Goal: Task Accomplishment & Management: Manage account settings

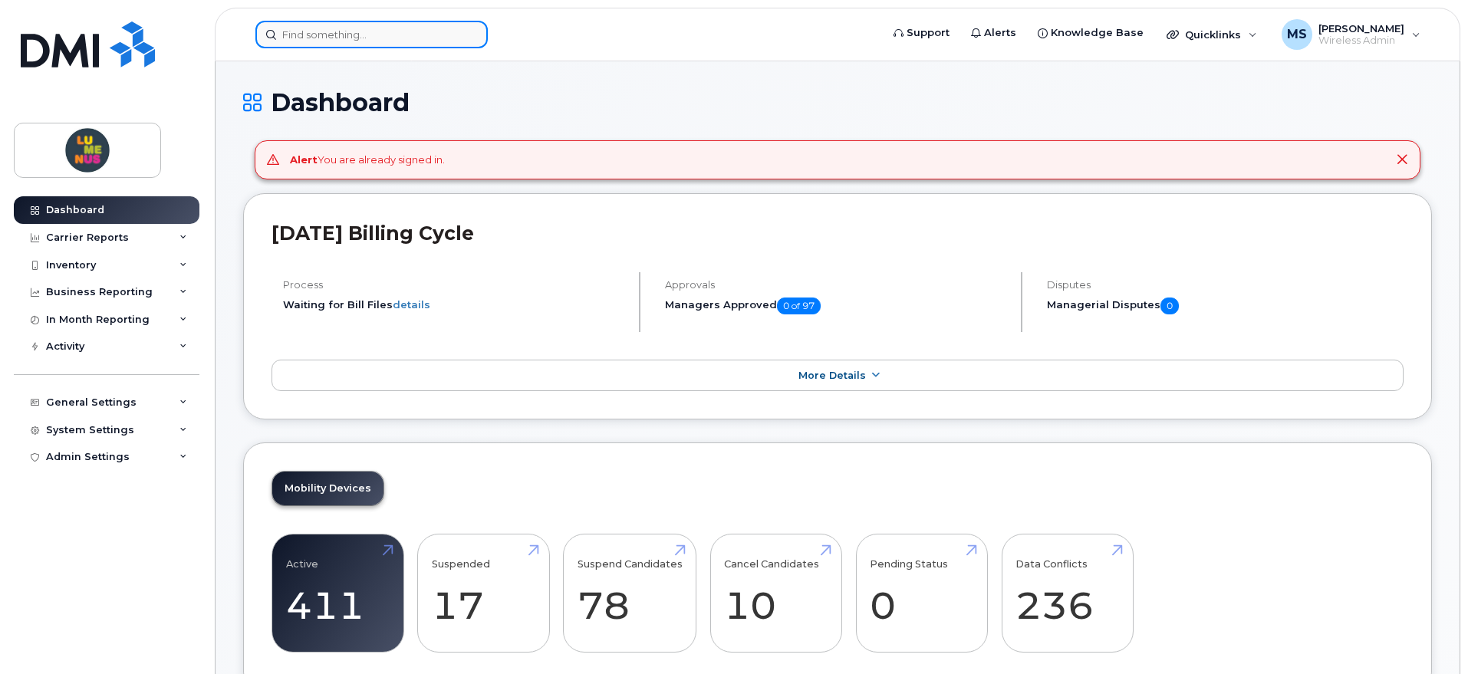
click at [293, 32] on input at bounding box center [371, 35] width 232 height 28
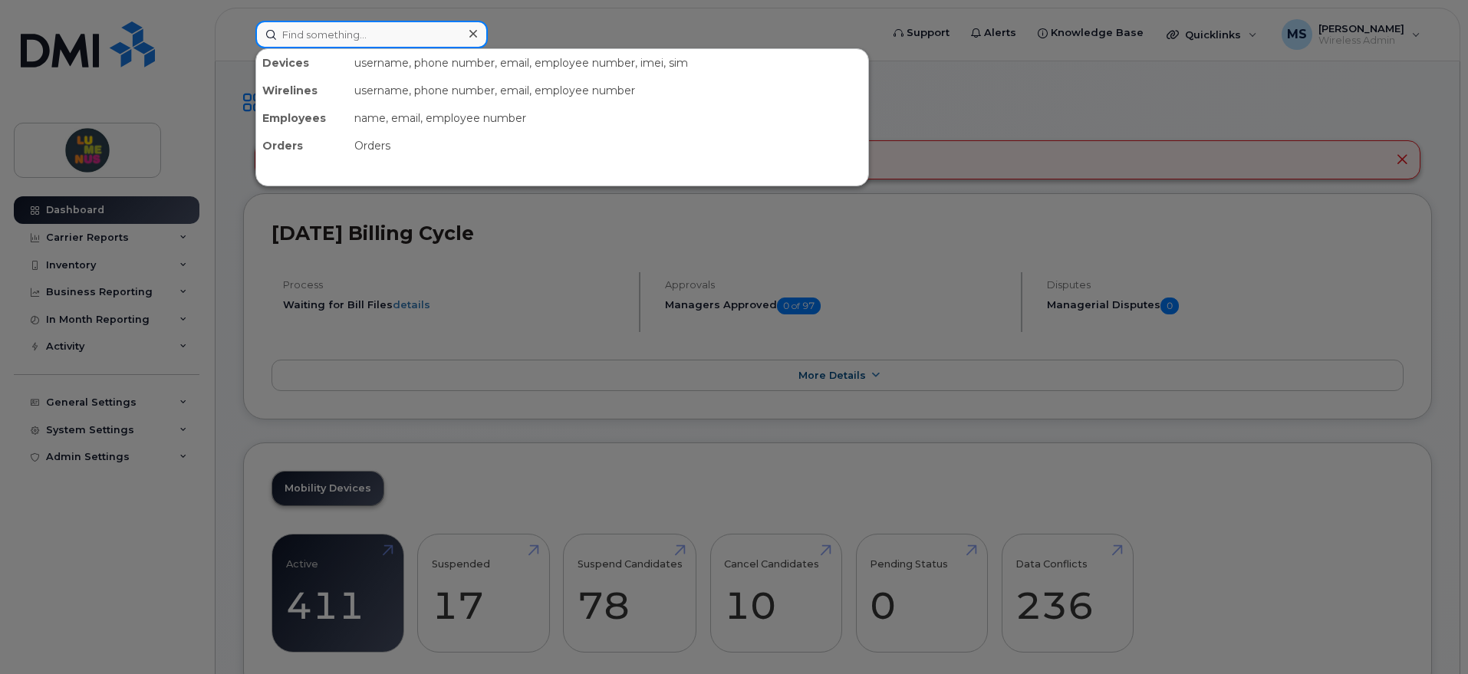
paste input "6472254526"
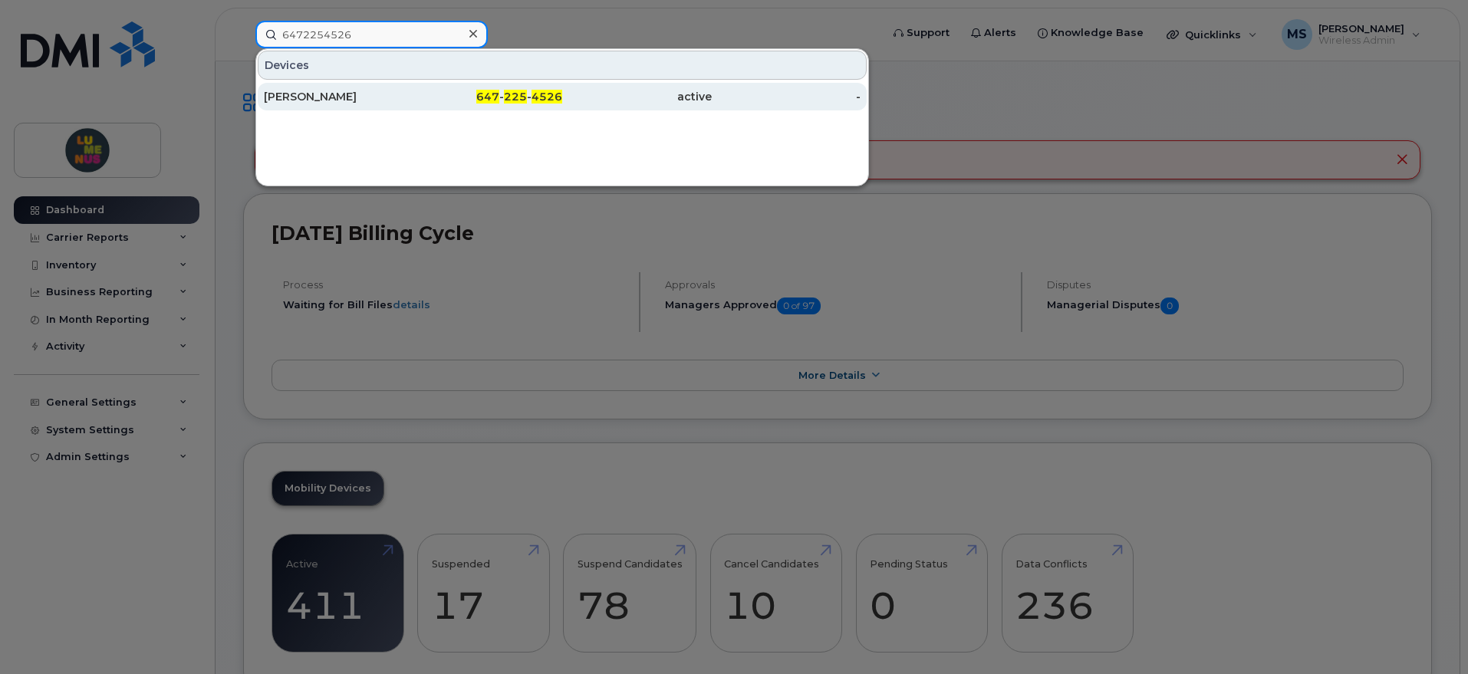
type input "6472254526"
click at [385, 89] on div "Jonathan Bailey" at bounding box center [339, 96] width 150 height 15
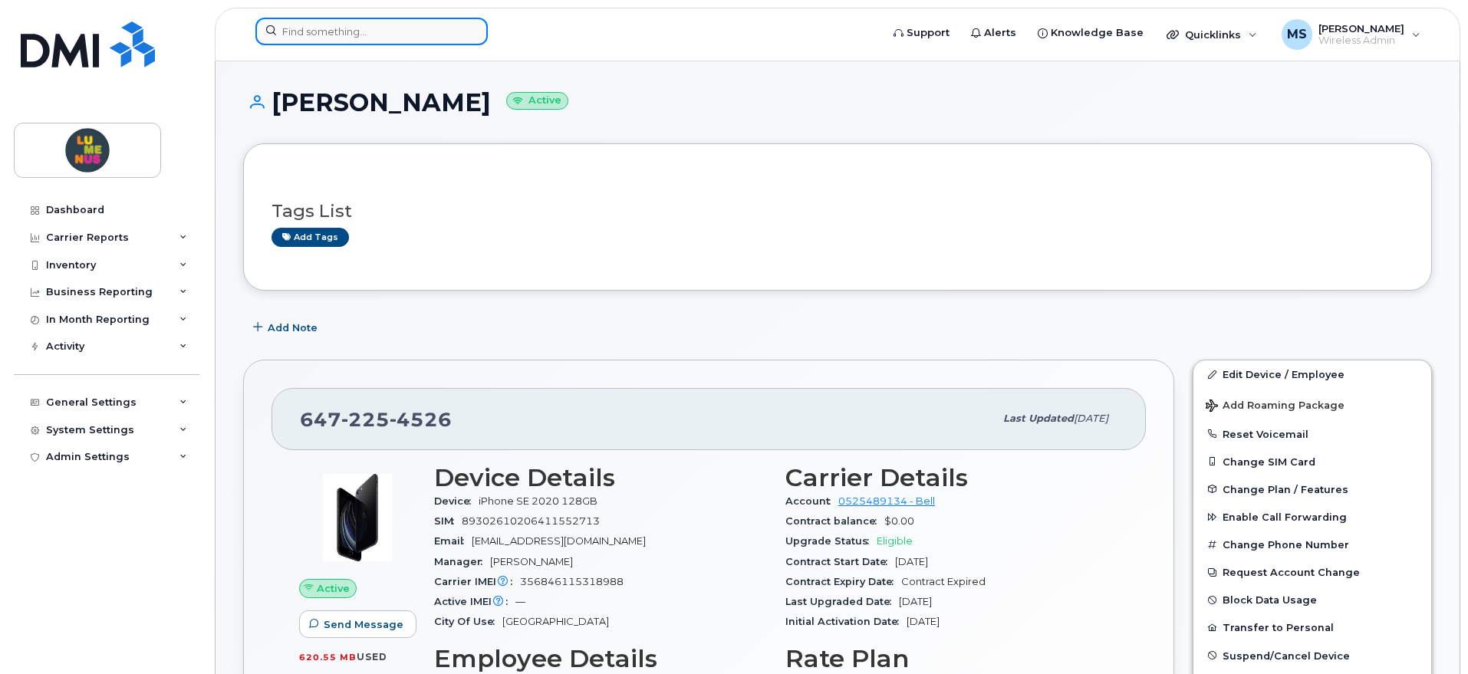
click at [398, 31] on input at bounding box center [371, 32] width 232 height 28
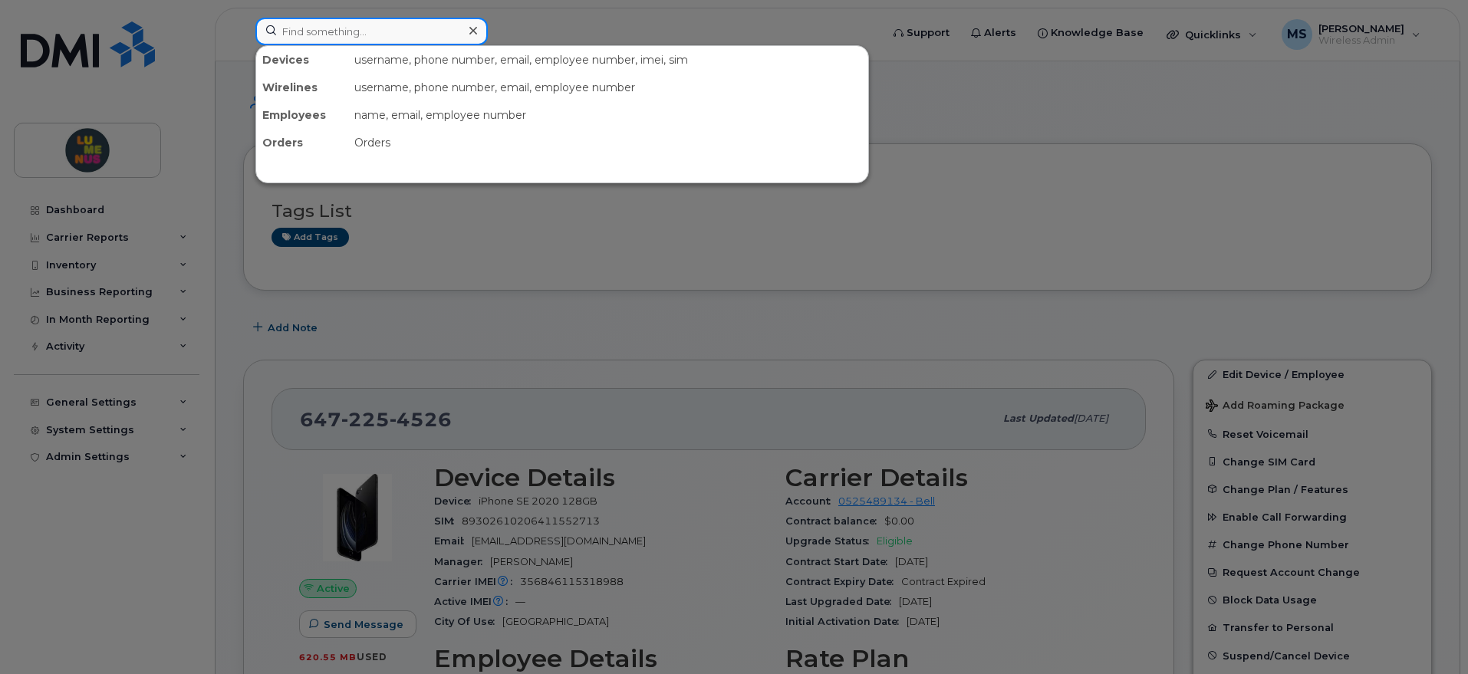
paste input "6472399852"
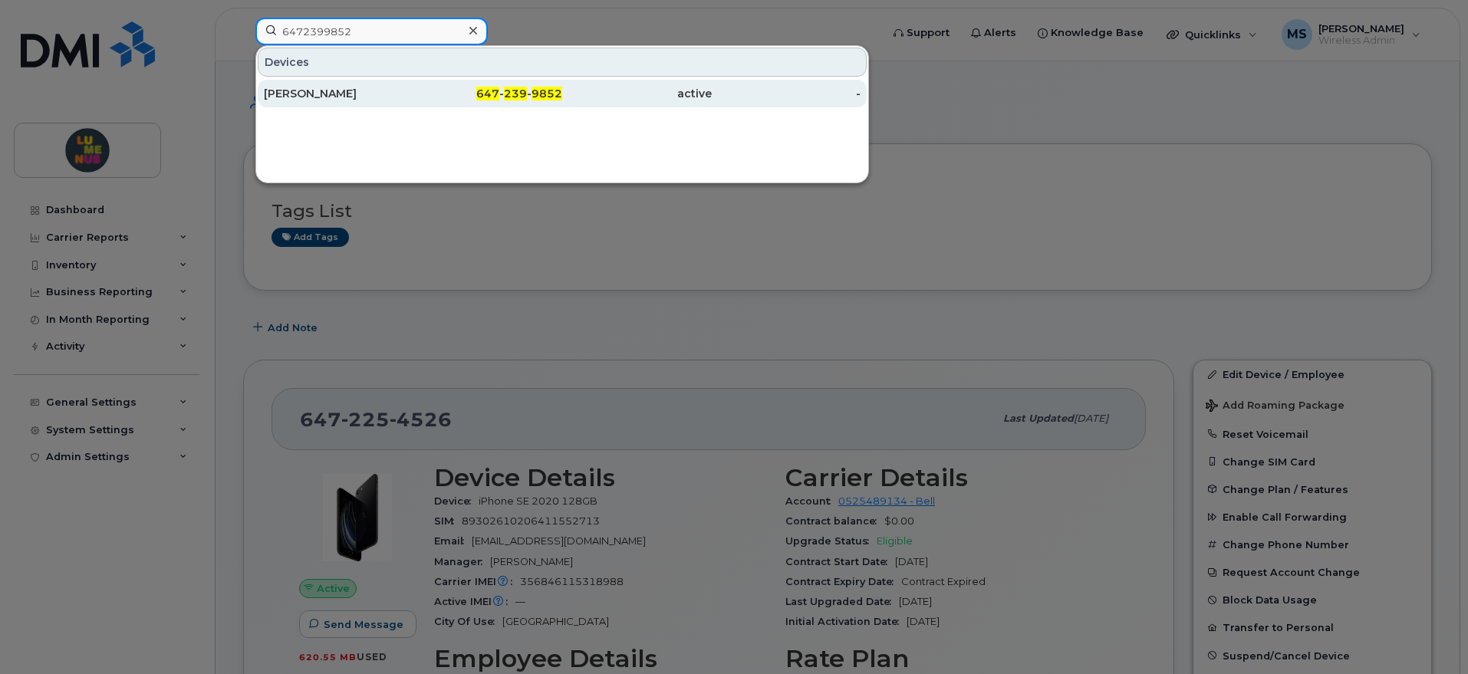
type input "6472399852"
click at [346, 96] on div "Cynthia Cabrera" at bounding box center [339, 93] width 150 height 15
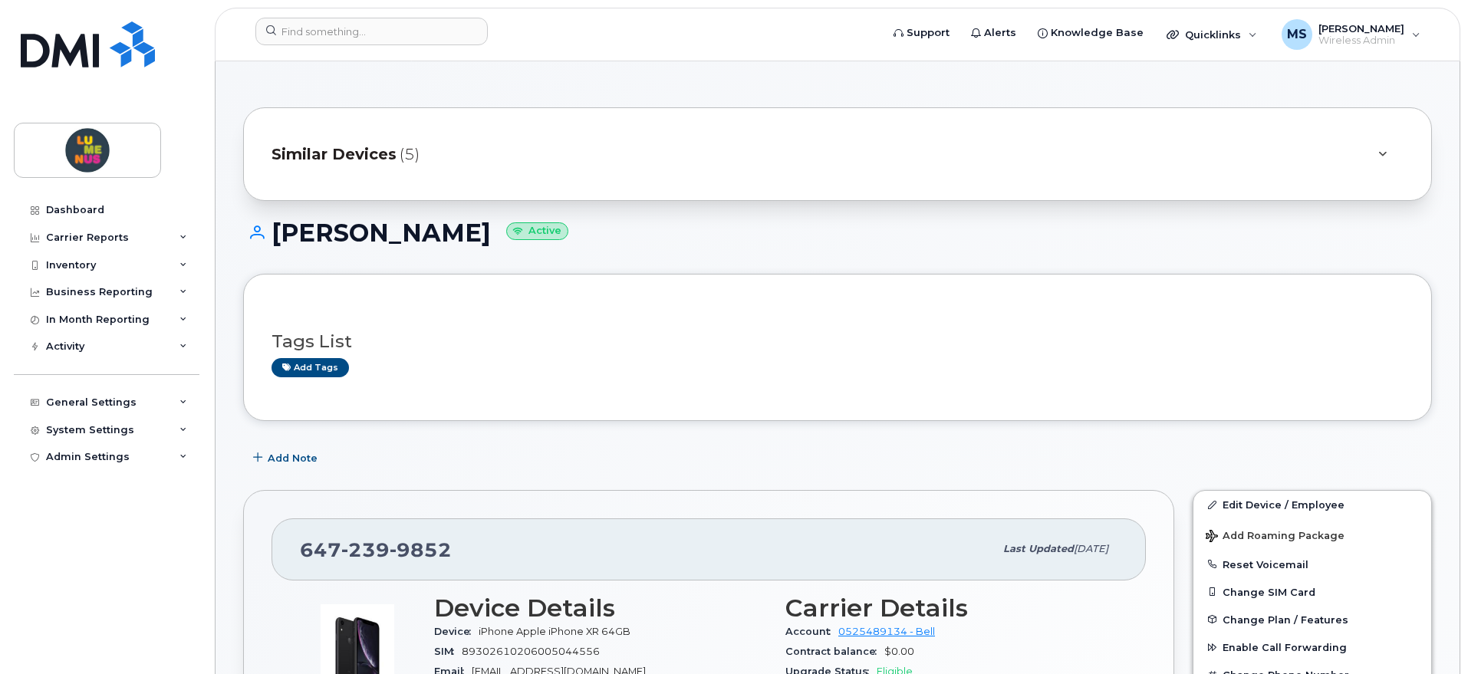
drag, startPoint x: 384, startPoint y: 230, endPoint x: 474, endPoint y: 232, distance: 89.8
click at [474, 232] on h1 "Cynthia Cabrera Active" at bounding box center [837, 232] width 1189 height 27
copy h1 "Cabrera"
click at [362, 143] on span "Similar Devices" at bounding box center [334, 154] width 125 height 22
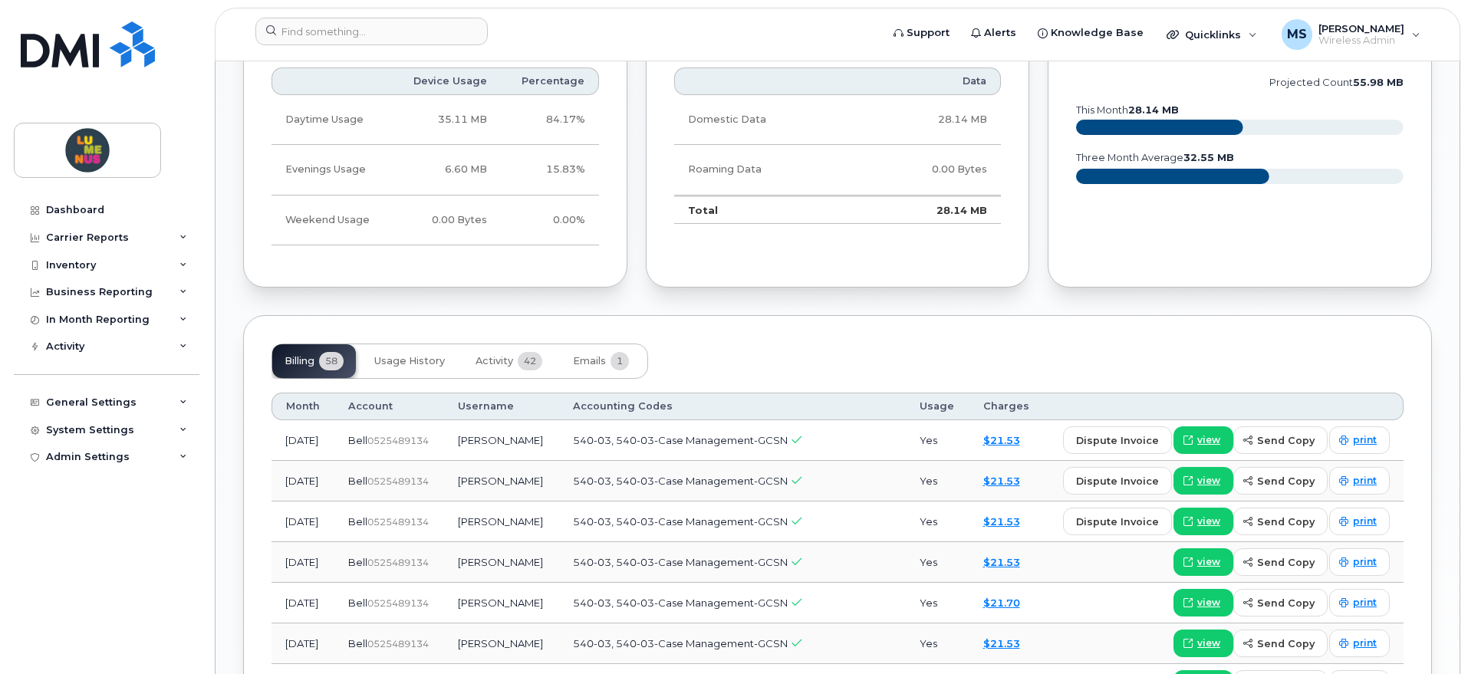
scroll to position [1247, 0]
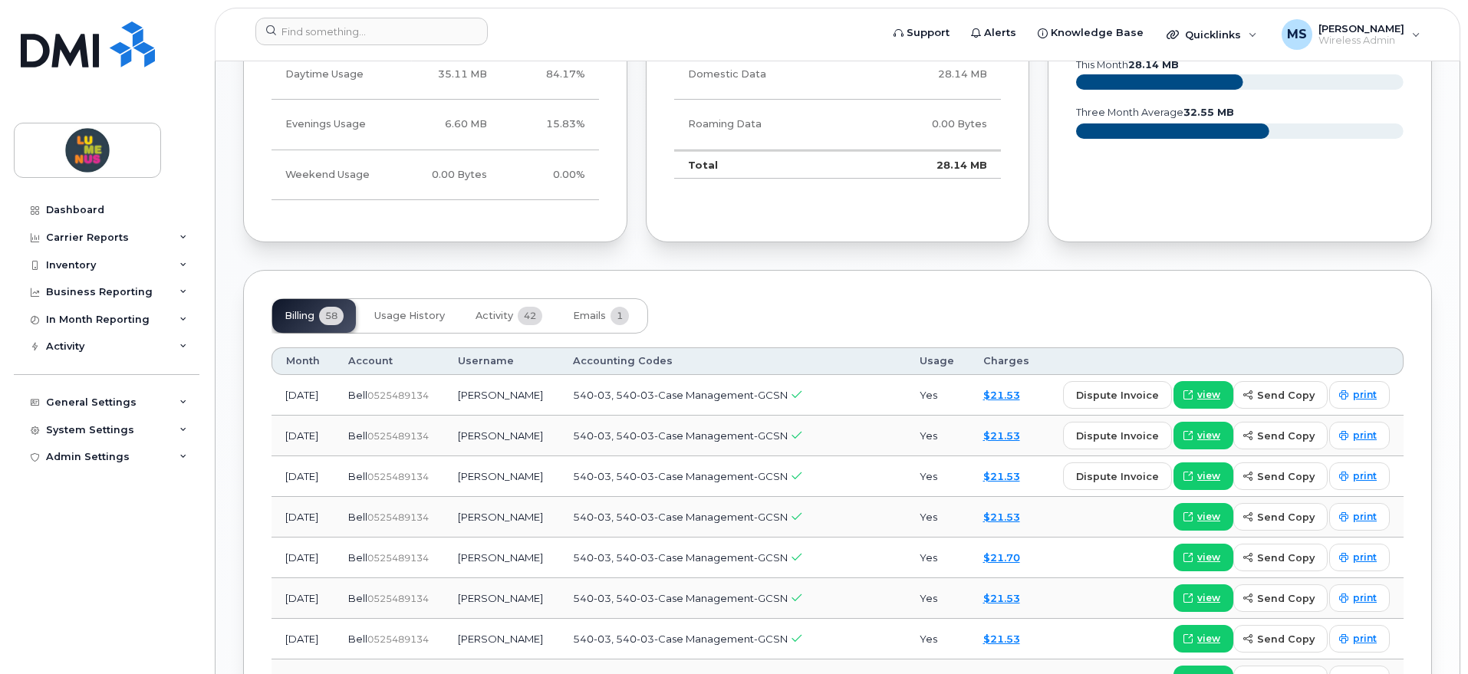
click at [425, 319] on span "Usage History" at bounding box center [409, 316] width 71 height 12
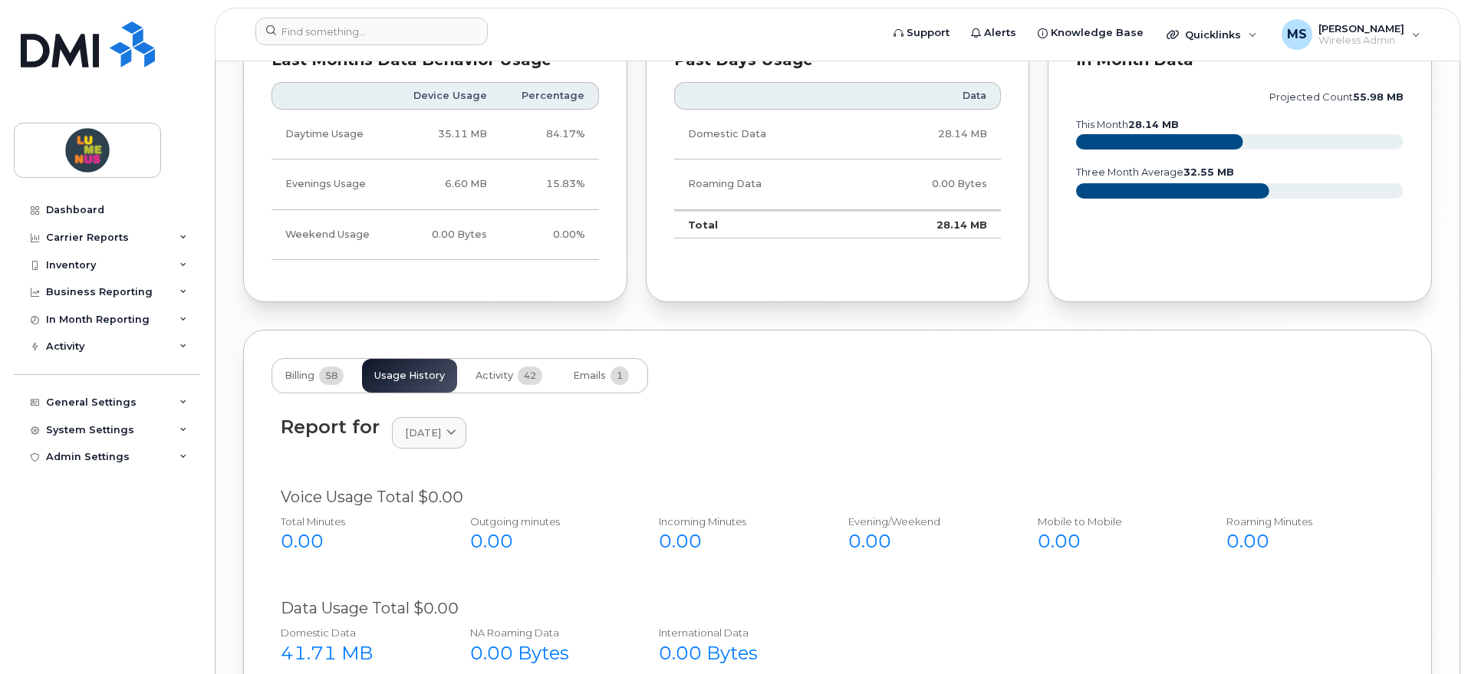
scroll to position [1165, 0]
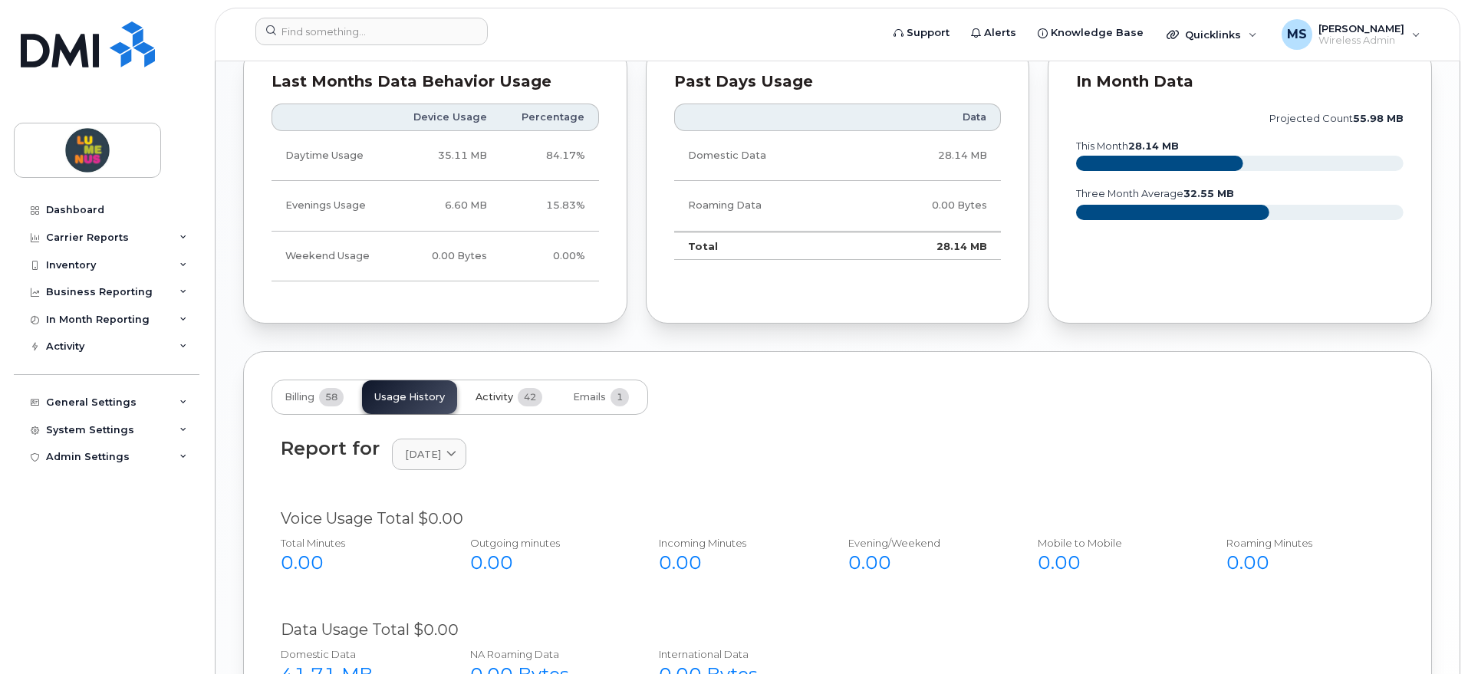
click at [526, 394] on span "42" at bounding box center [530, 397] width 25 height 18
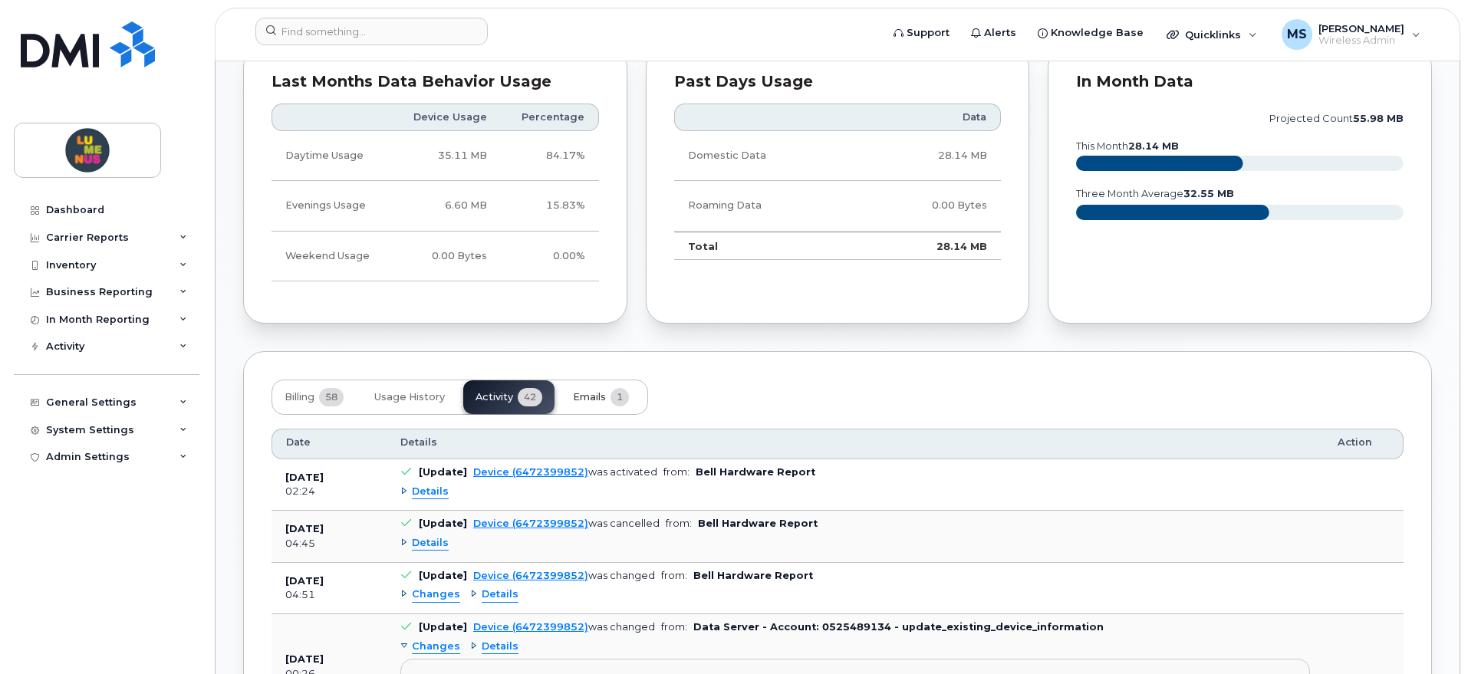
click at [620, 394] on span "1" at bounding box center [620, 397] width 18 height 18
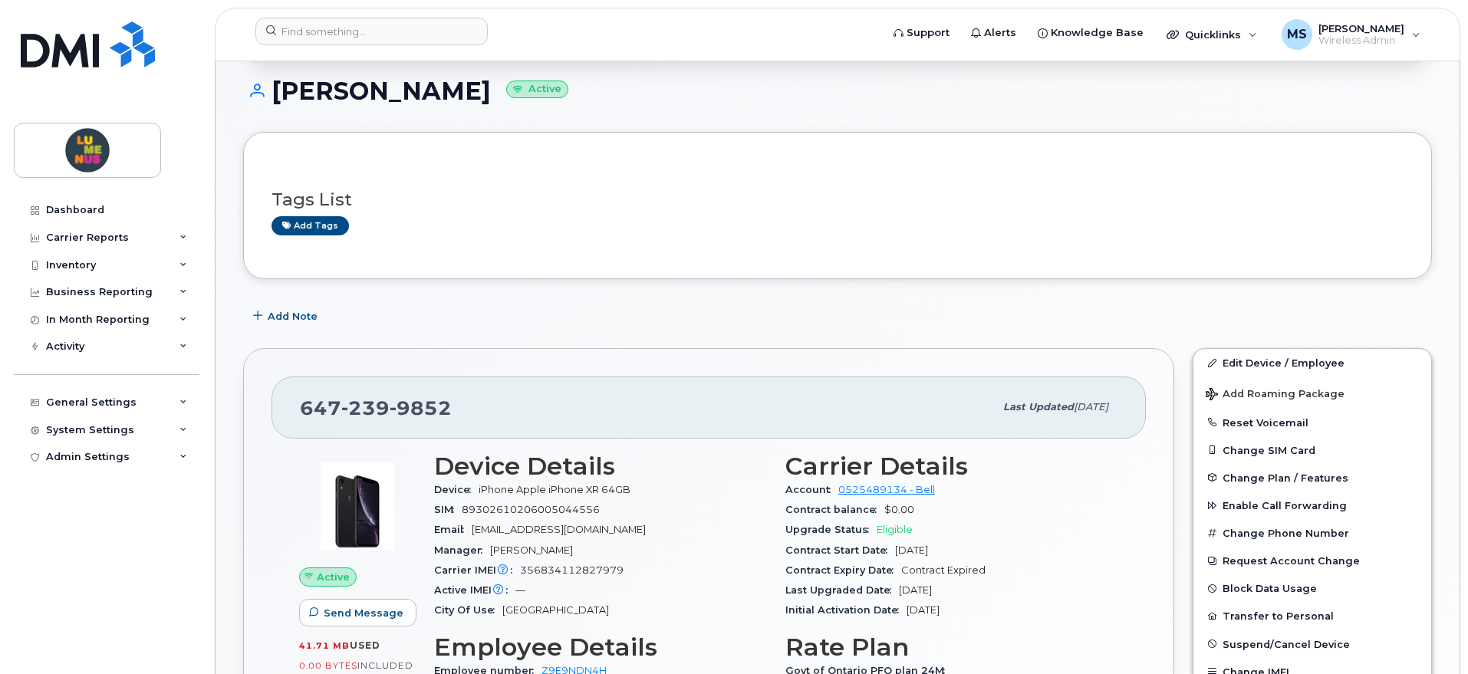
scroll to position [39, 0]
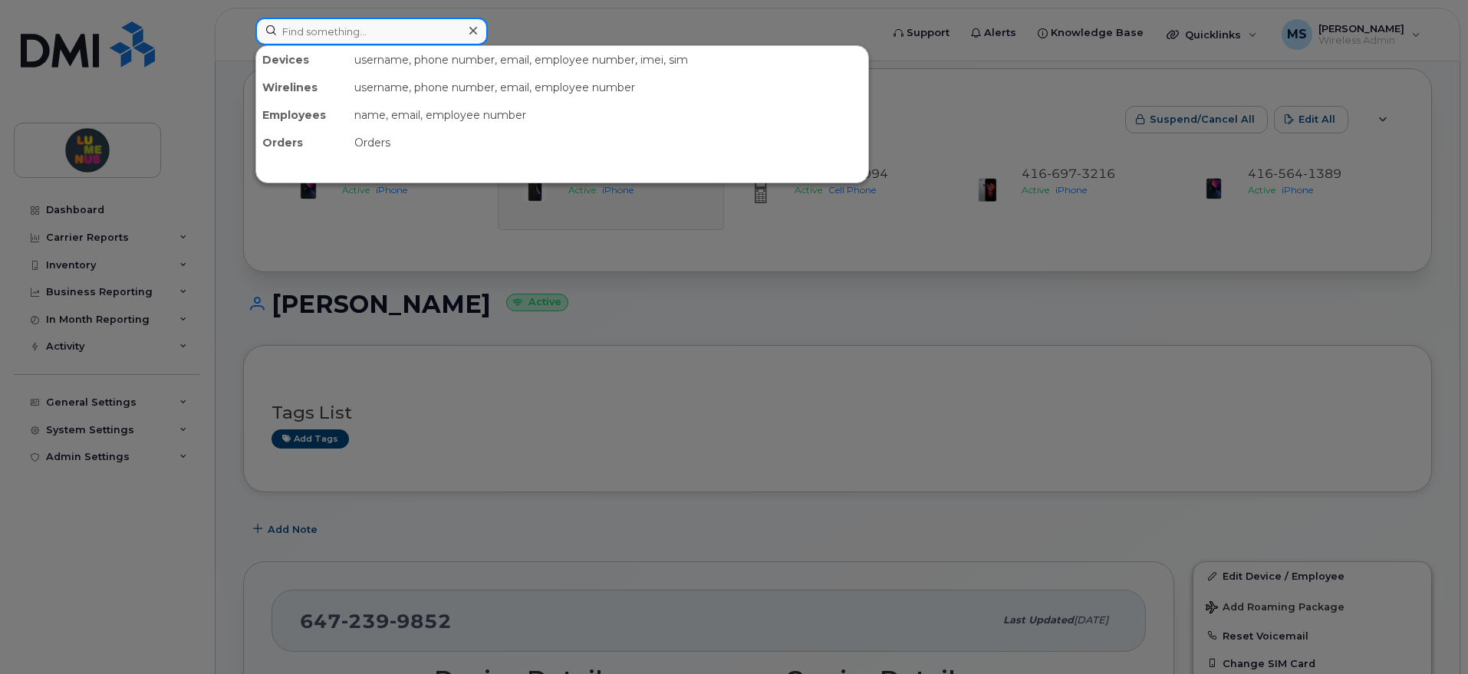
click at [437, 32] on input at bounding box center [371, 32] width 232 height 28
paste input "4165504608"
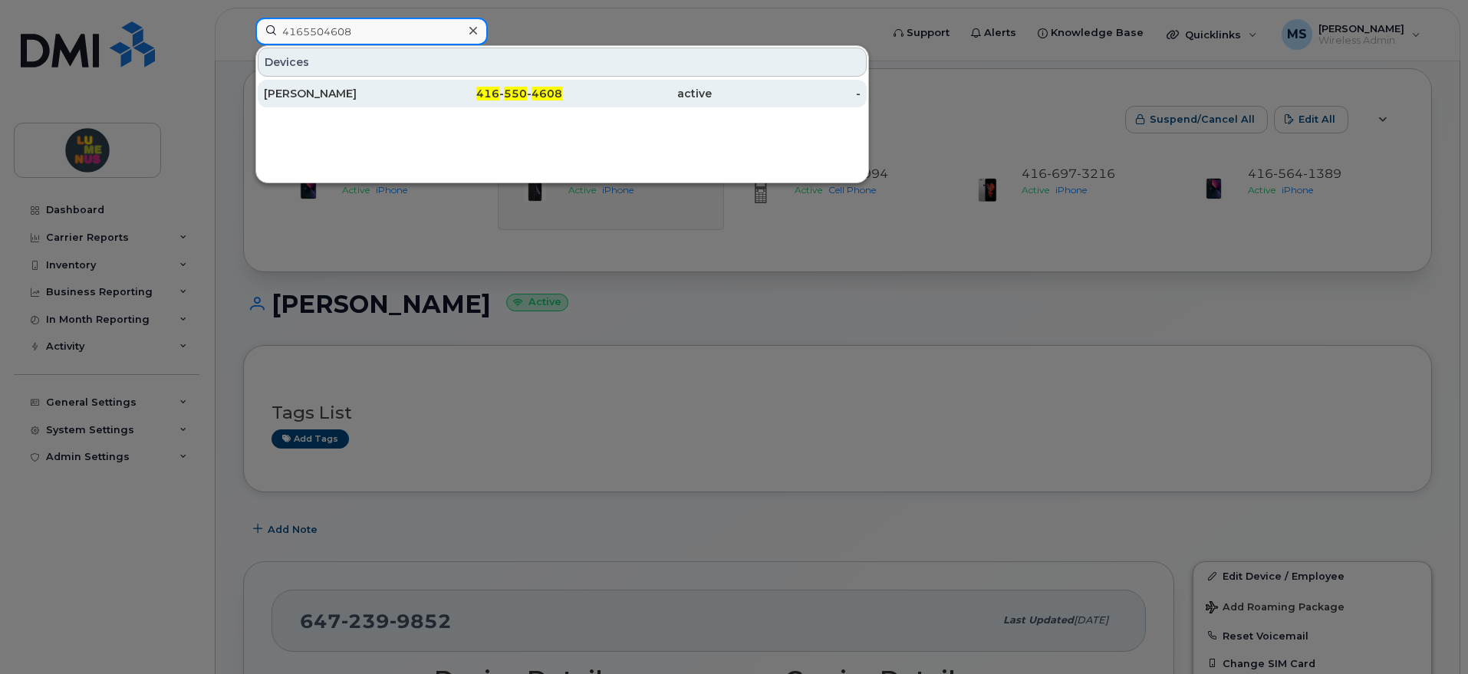
type input "4165504608"
click at [397, 97] on div "[PERSON_NAME]" at bounding box center [339, 93] width 150 height 15
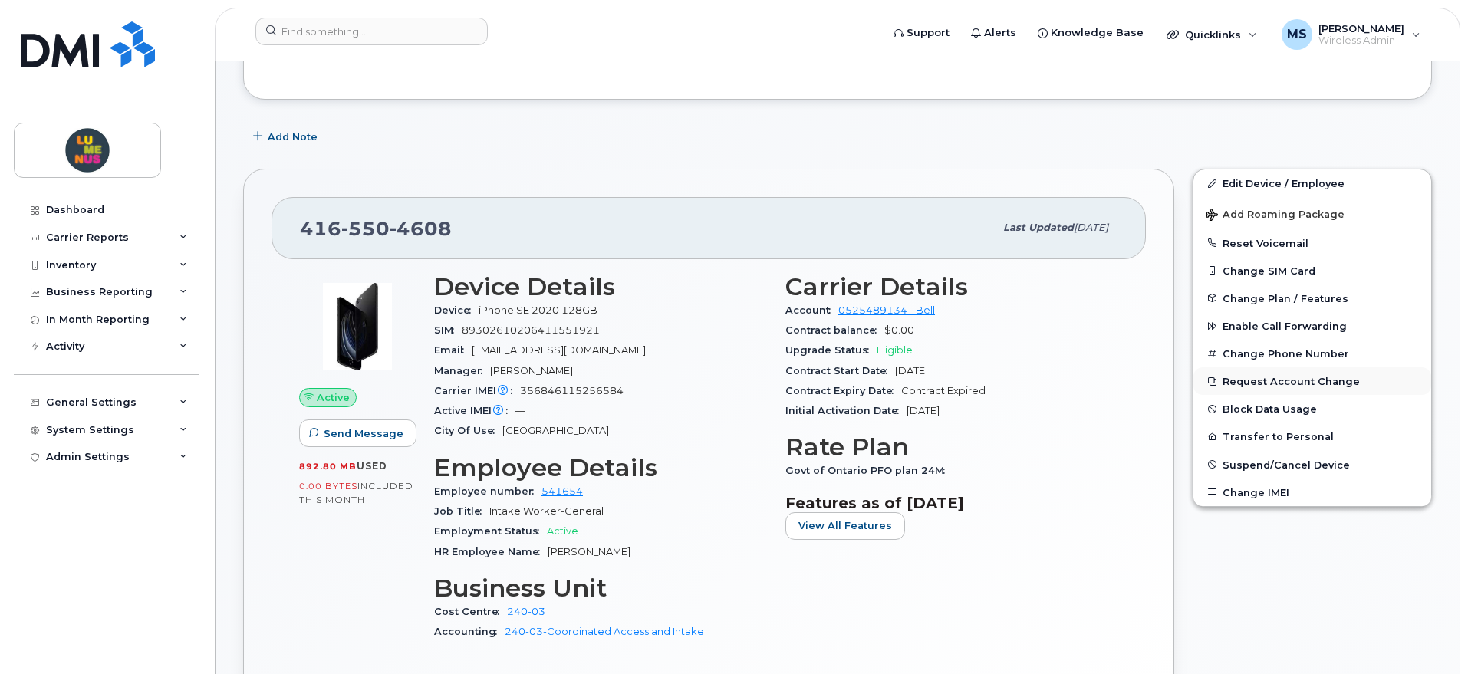
scroll to position [192, 0]
drag, startPoint x: 605, startPoint y: 326, endPoint x: 464, endPoint y: 326, distance: 141.2
click at [464, 326] on div "SIM 89302610206411551921" at bounding box center [600, 330] width 333 height 20
copy span "89302610206411551921"
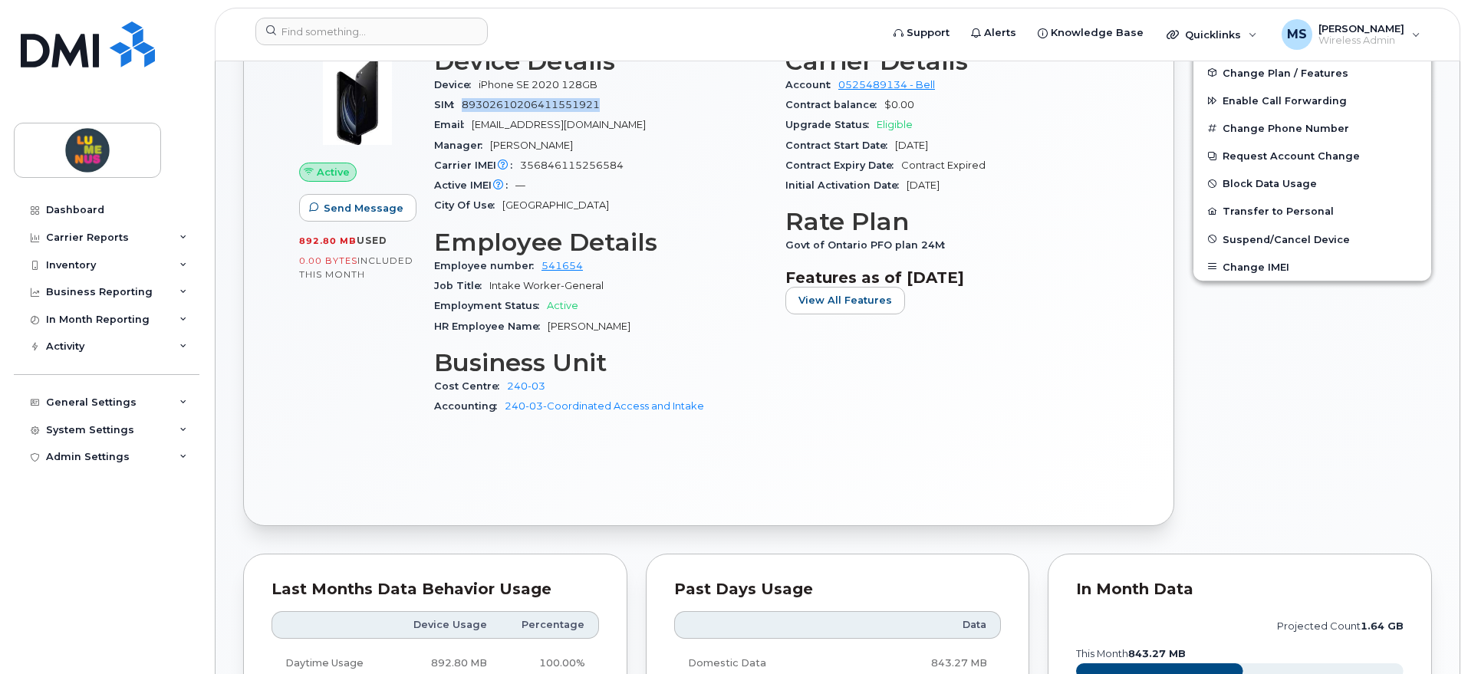
scroll to position [384, 0]
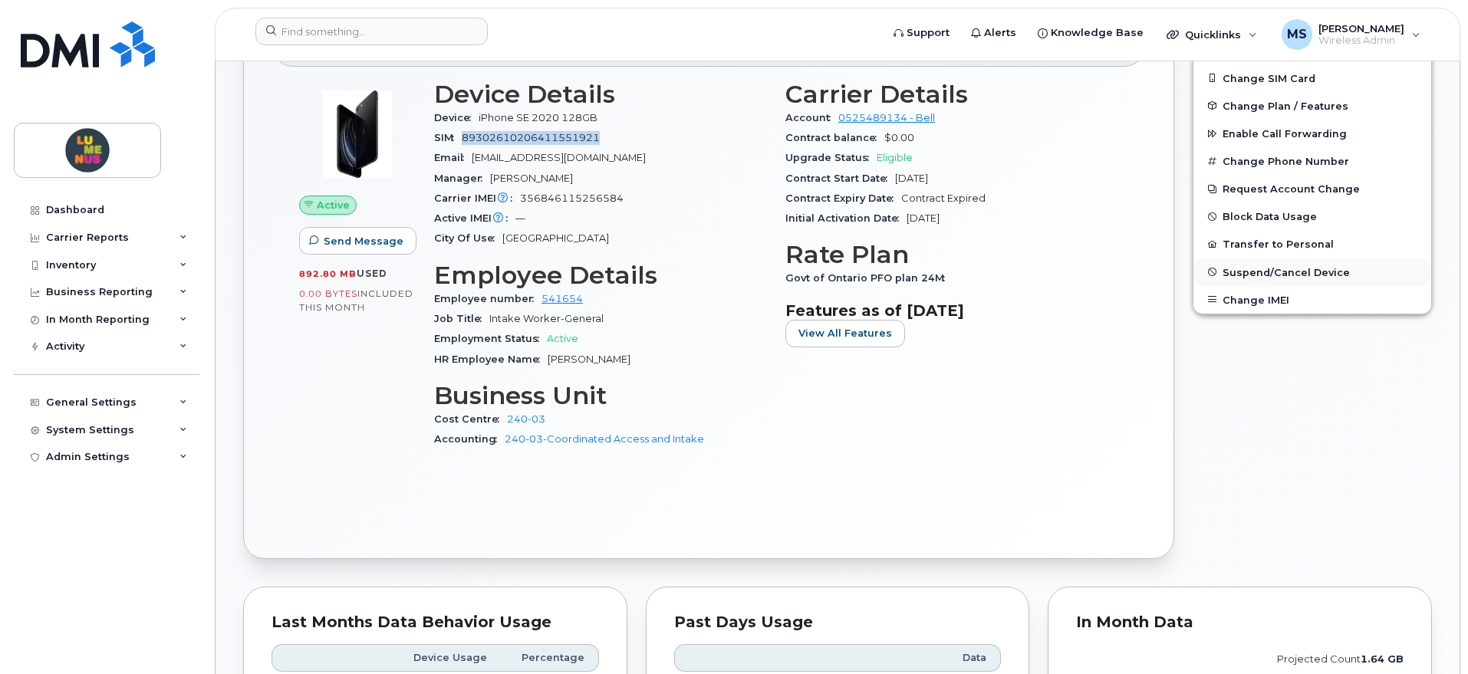
click at [1289, 273] on span "Suspend/Cancel Device" at bounding box center [1286, 272] width 127 height 12
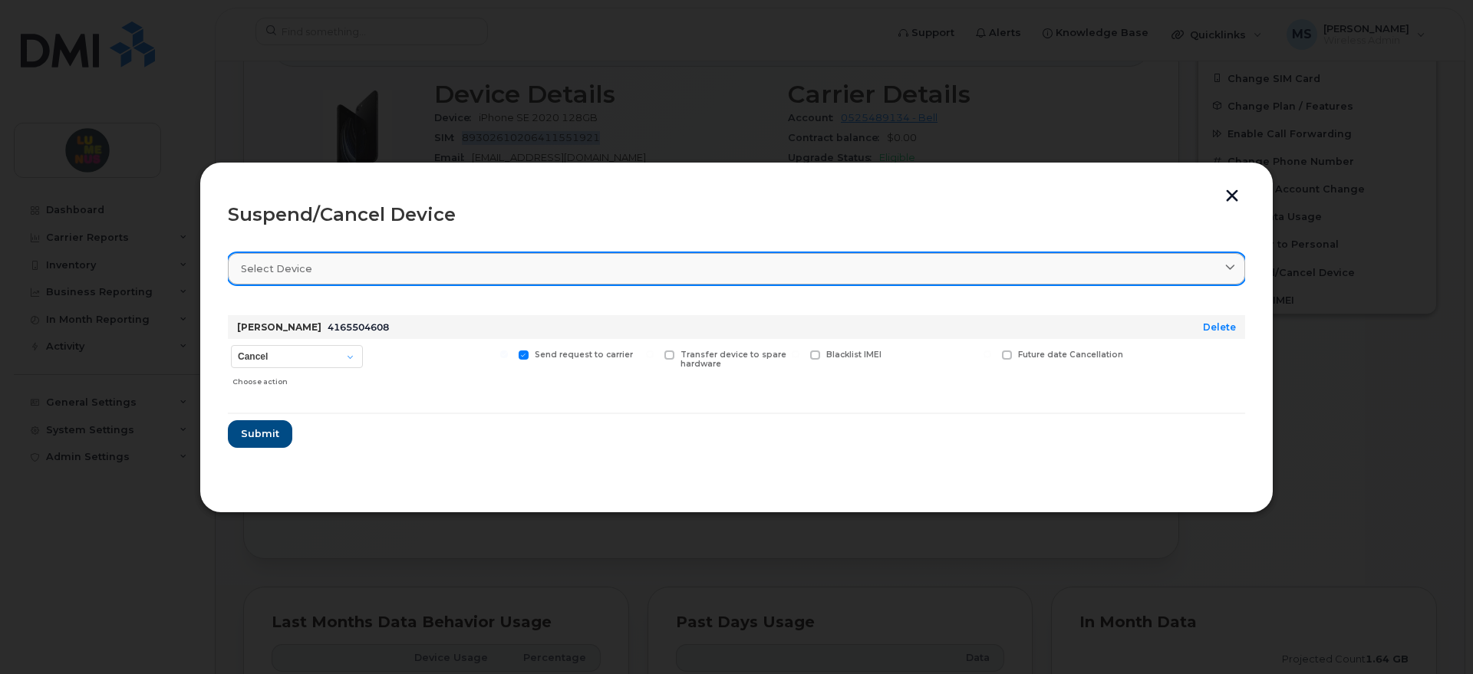
click at [699, 259] on link "Select device" at bounding box center [736, 268] width 1017 height 31
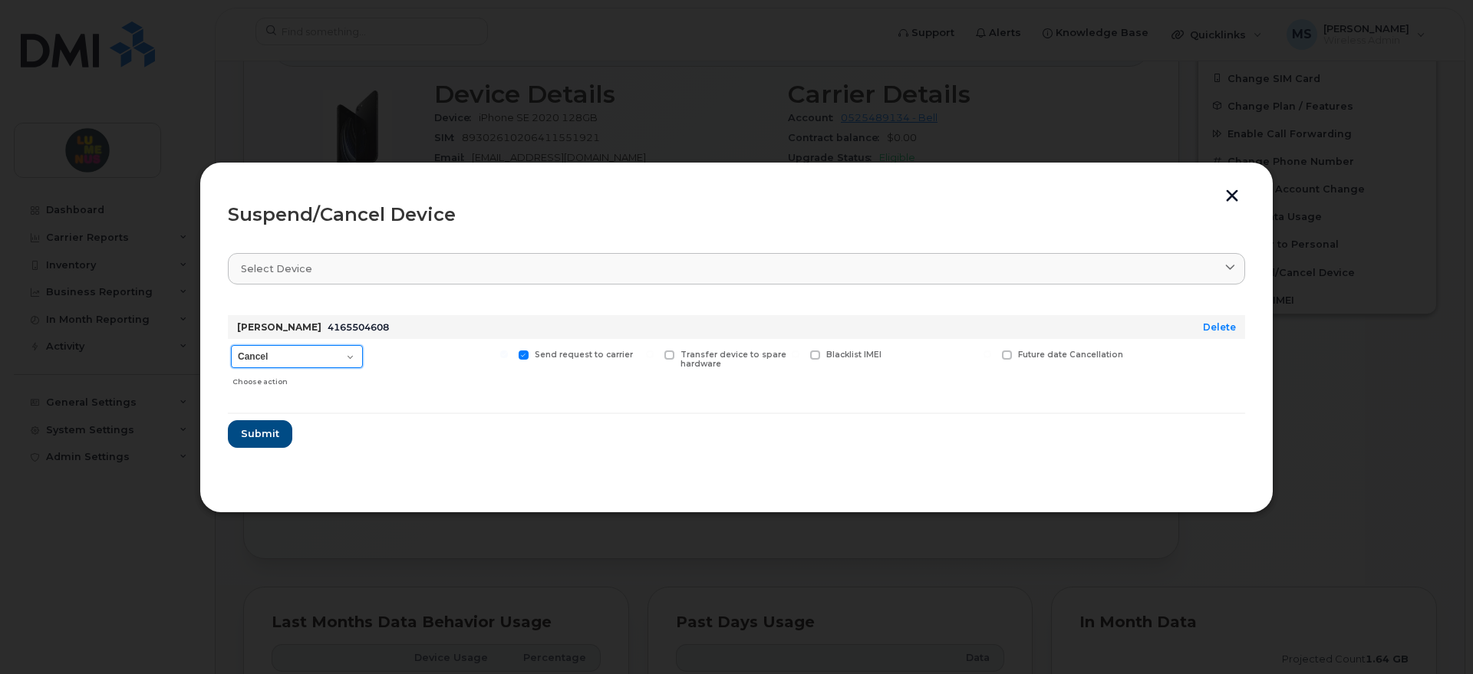
click at [345, 358] on select "Cancel Suspend - Extend Suspension Suspend - Reduced Rate Suspend - Full Rate S…" at bounding box center [297, 356] width 132 height 23
select select "[object Object]"
click at [231, 345] on select "Cancel Suspend - Extend Suspension Suspend - Reduced Rate Suspend - Full Rate S…" at bounding box center [297, 356] width 132 height 23
click at [272, 437] on span "Submit" at bounding box center [259, 434] width 38 height 15
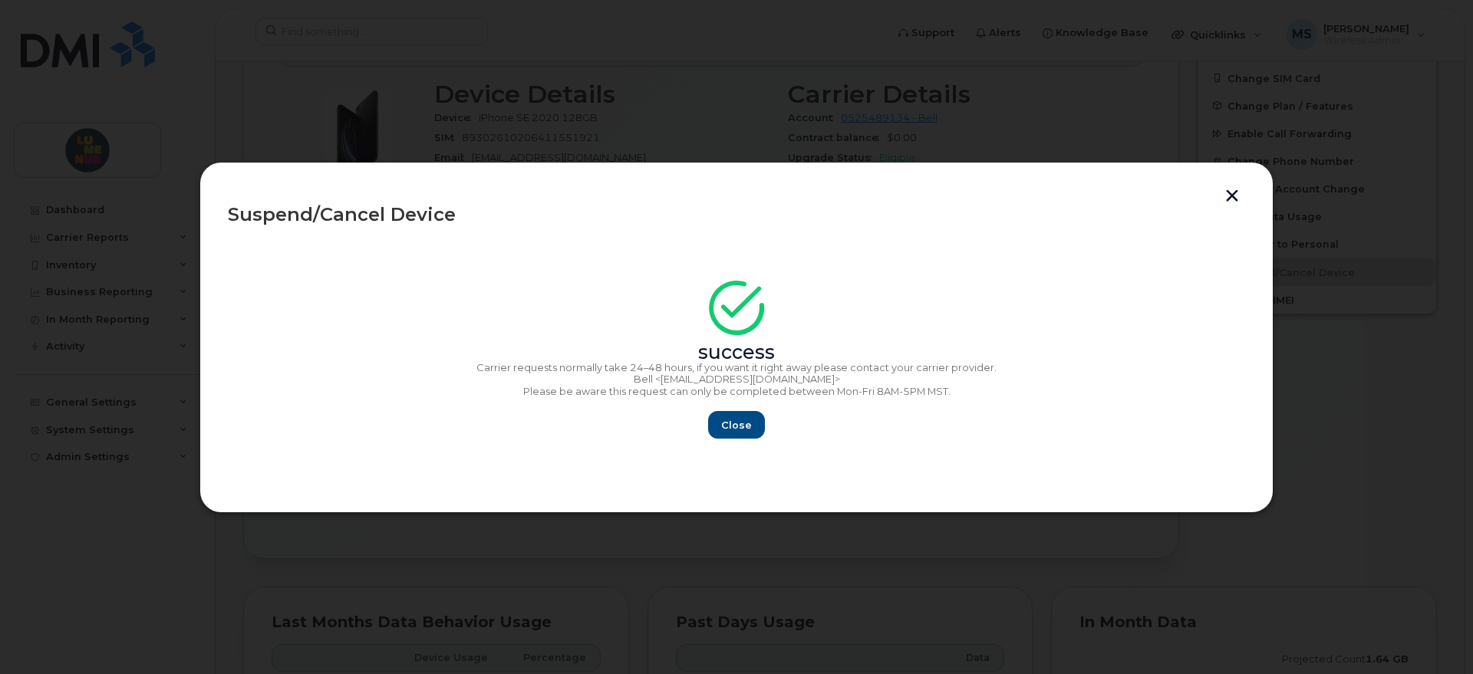
click at [1227, 196] on button "button" at bounding box center [1232, 197] width 23 height 16
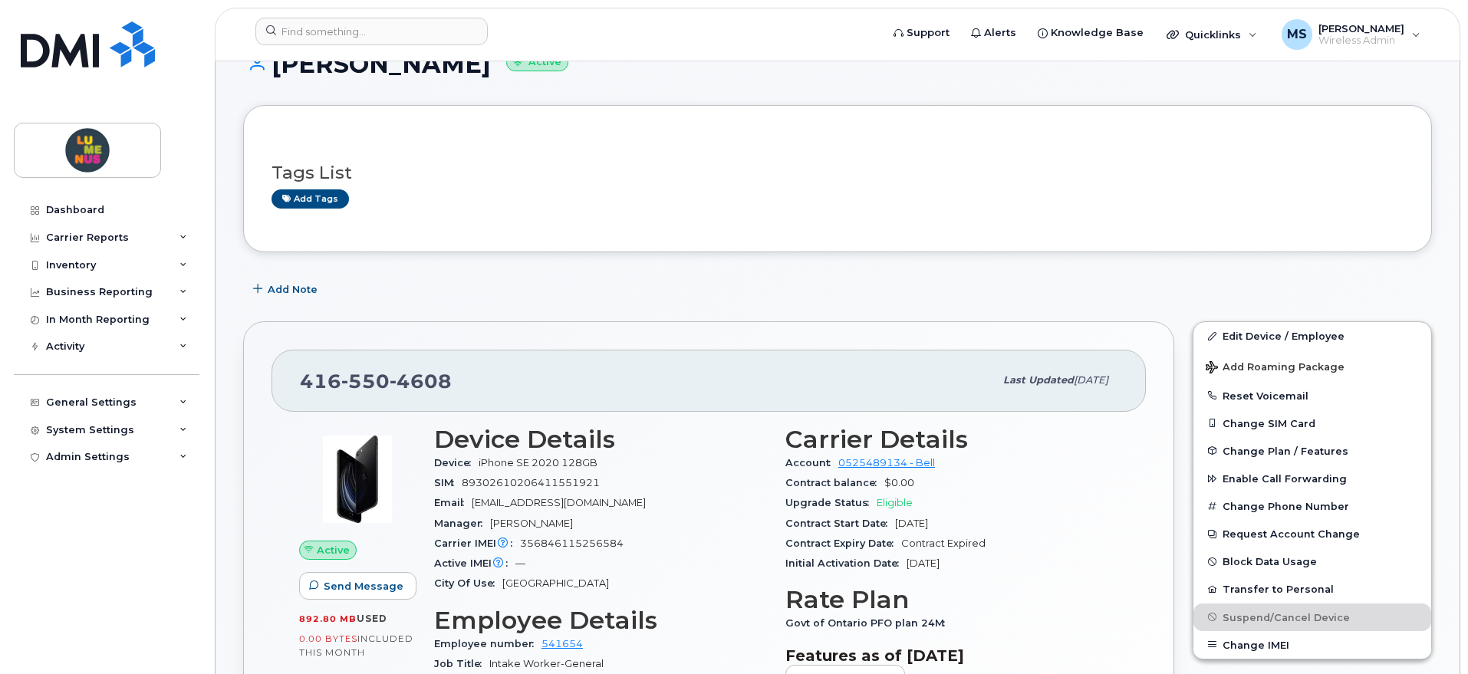
scroll to position [0, 0]
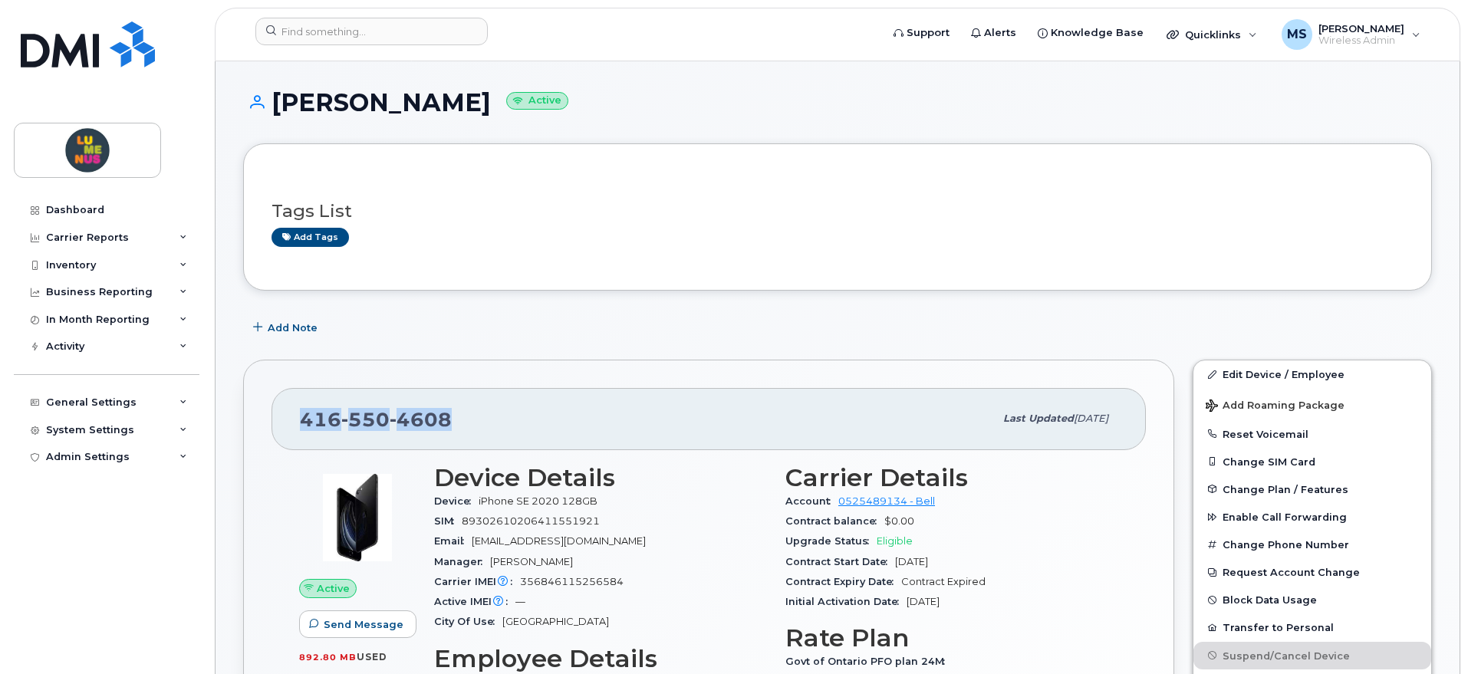
drag, startPoint x: 448, startPoint y: 420, endPoint x: 288, endPoint y: 422, distance: 159.6
click at [288, 422] on div "416 550 4608 Last updated Apr 03, 2024" at bounding box center [709, 418] width 875 height 61
click at [1323, 376] on link "Edit Device / Employee" at bounding box center [1313, 375] width 238 height 28
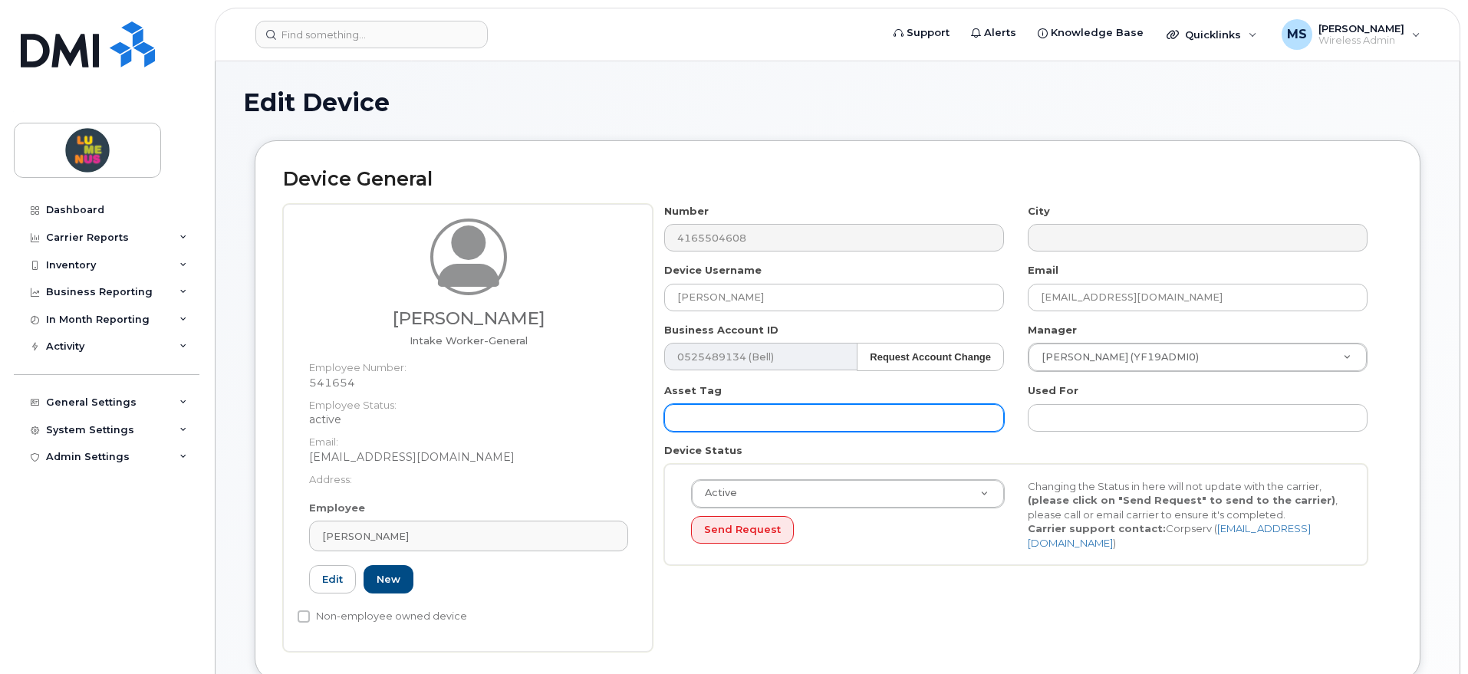
click at [711, 415] on input "text" at bounding box center [834, 418] width 340 height 28
paste input "FFMFG04NPLJY"
type input "FFMFG04NPLJY"
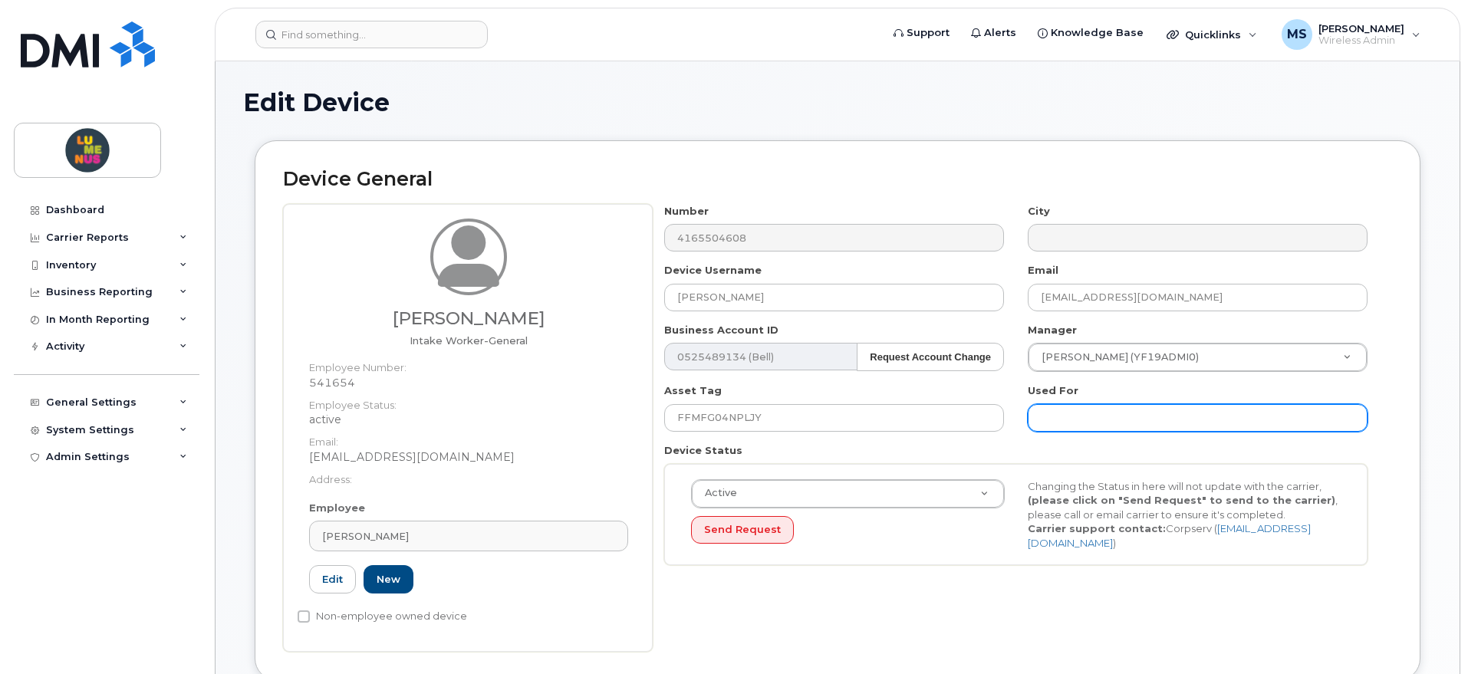
click at [1124, 414] on input "text" at bounding box center [1198, 418] width 340 height 28
click at [1109, 410] on input "text" at bounding box center [1198, 418] width 340 height 28
paste input "SR2508-0005"
type input "SR2508-0005-Offboarded"
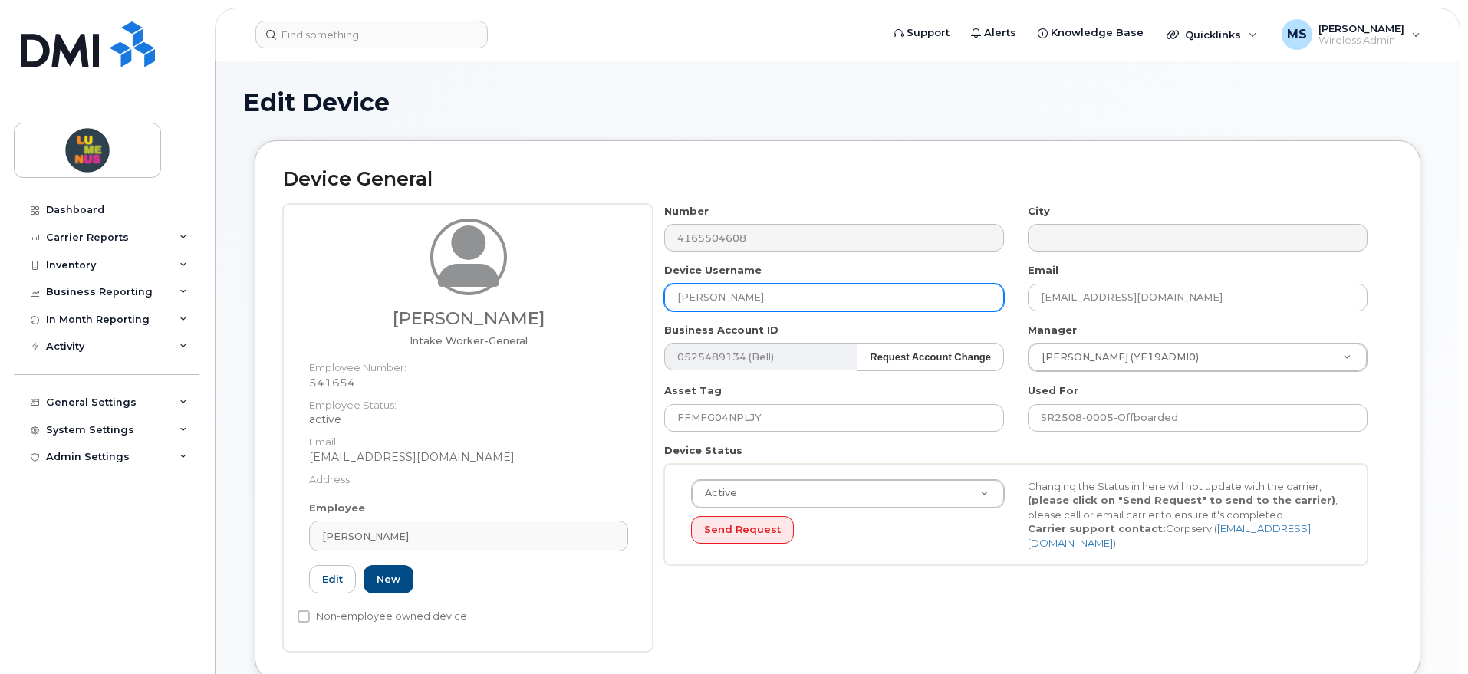
click at [793, 301] on input "[PERSON_NAME]" at bounding box center [834, 298] width 340 height 28
click at [874, 290] on input "Charis Walker-Offboard Suspended" at bounding box center [834, 298] width 340 height 28
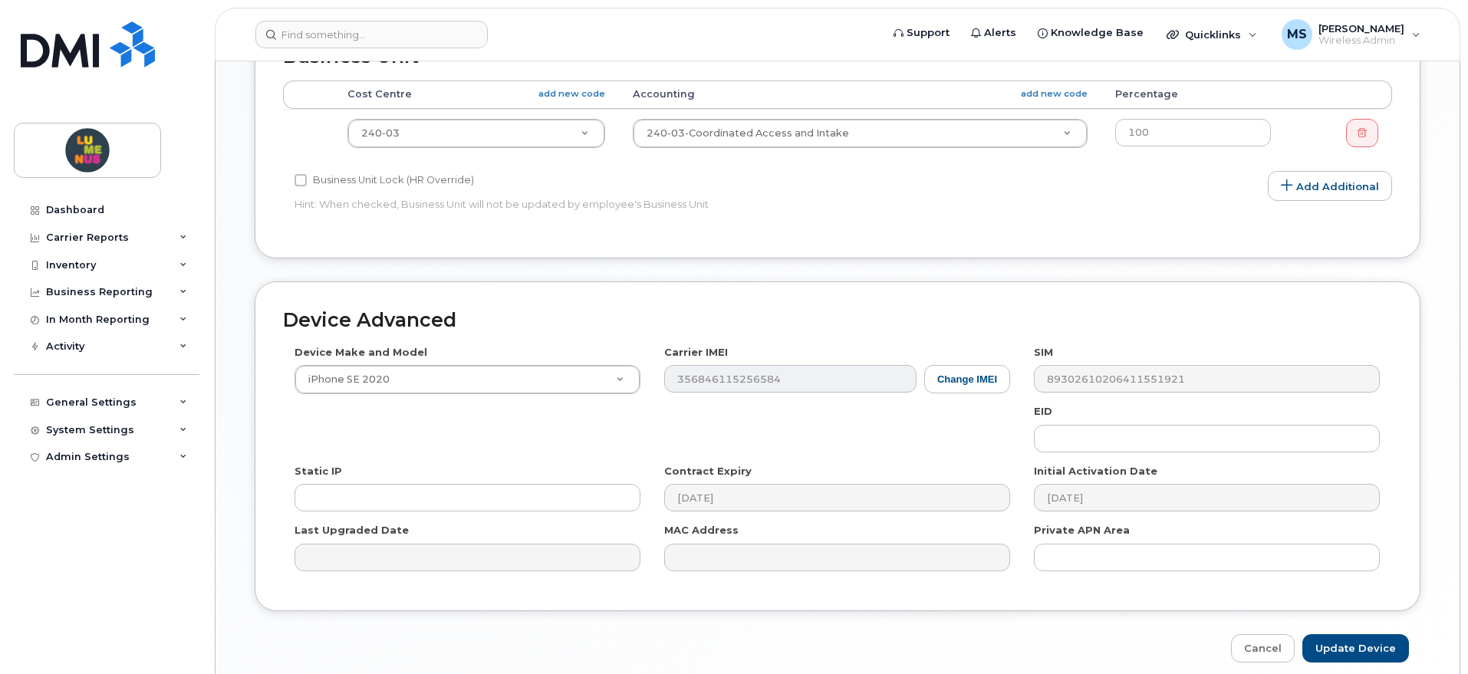
scroll to position [751, 0]
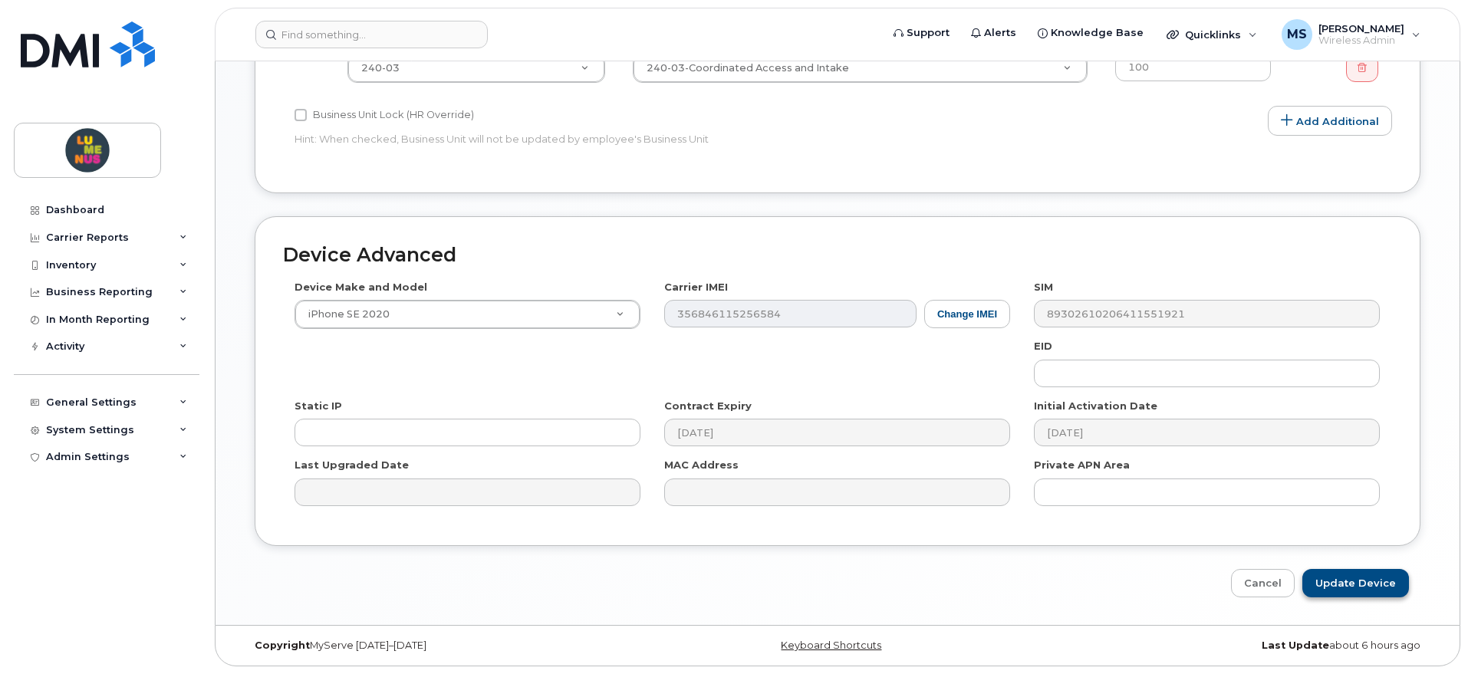
type input "[PERSON_NAME]-Offboard Suspended Line"
click at [1372, 583] on input "Update Device" at bounding box center [1356, 583] width 107 height 28
type input "Saving..."
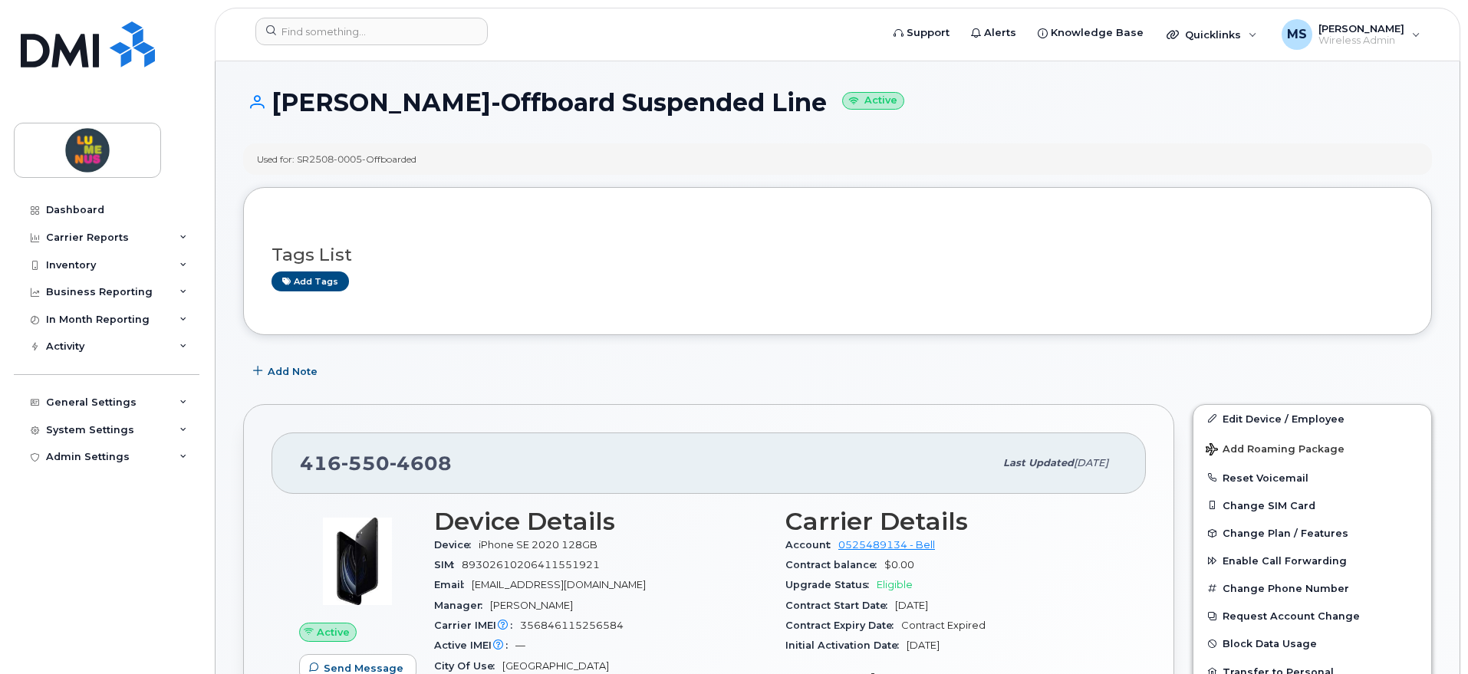
scroll to position [384, 0]
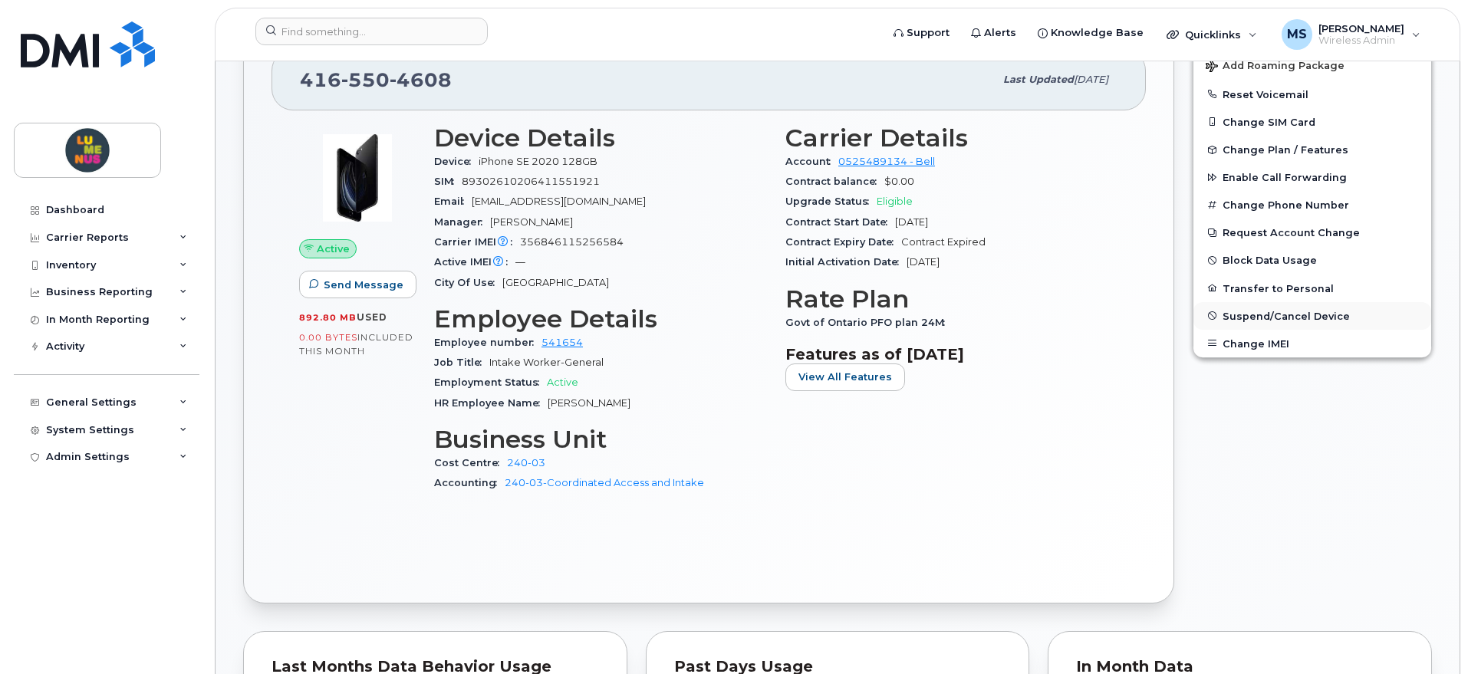
click at [1259, 310] on span "Suspend/Cancel Device" at bounding box center [1286, 316] width 127 height 12
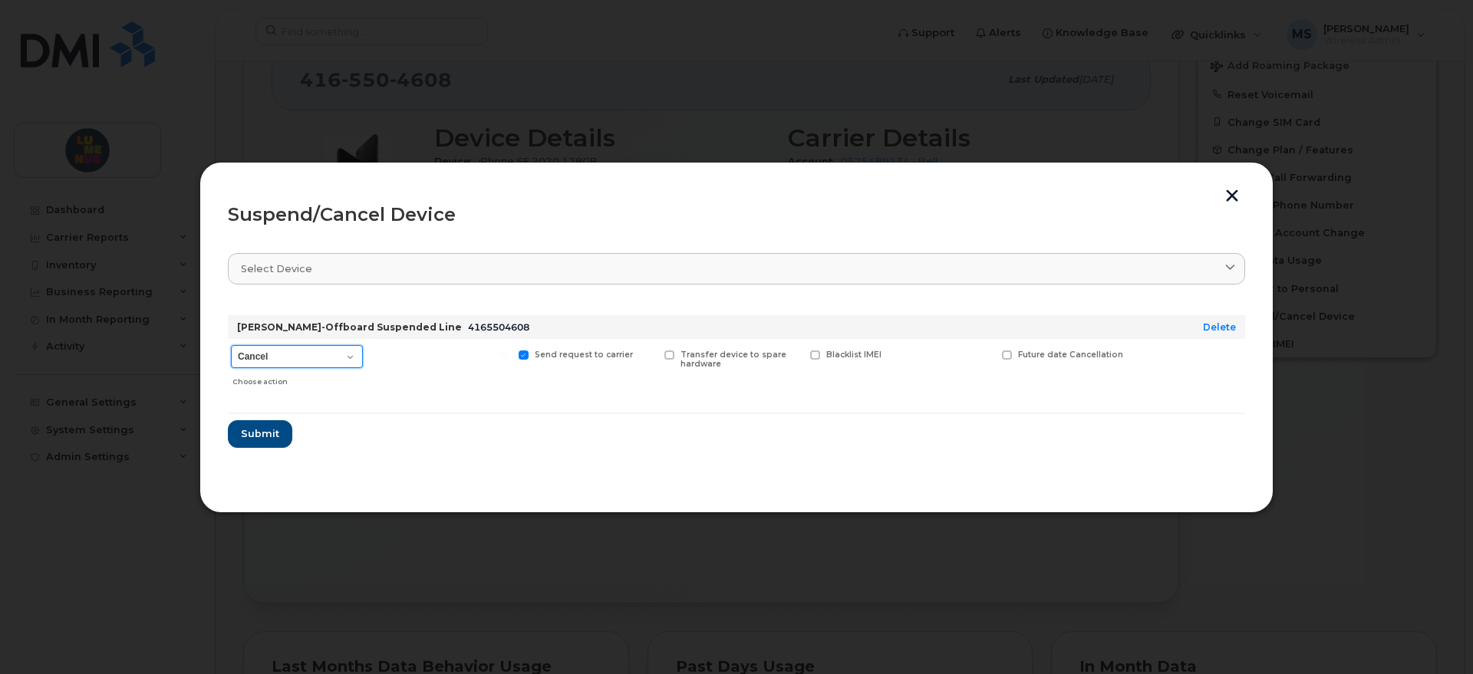
click at [353, 355] on select "Cancel Suspend - Extend Suspension Suspend - Reduced Rate Suspend - Full Rate S…" at bounding box center [297, 356] width 132 height 23
select select "[object Object]"
click at [231, 345] on select "Cancel Suspend - Extend Suspension Suspend - Reduced Rate Suspend - Full Rate S…" at bounding box center [297, 356] width 132 height 23
click at [275, 428] on span "Submit" at bounding box center [259, 434] width 38 height 15
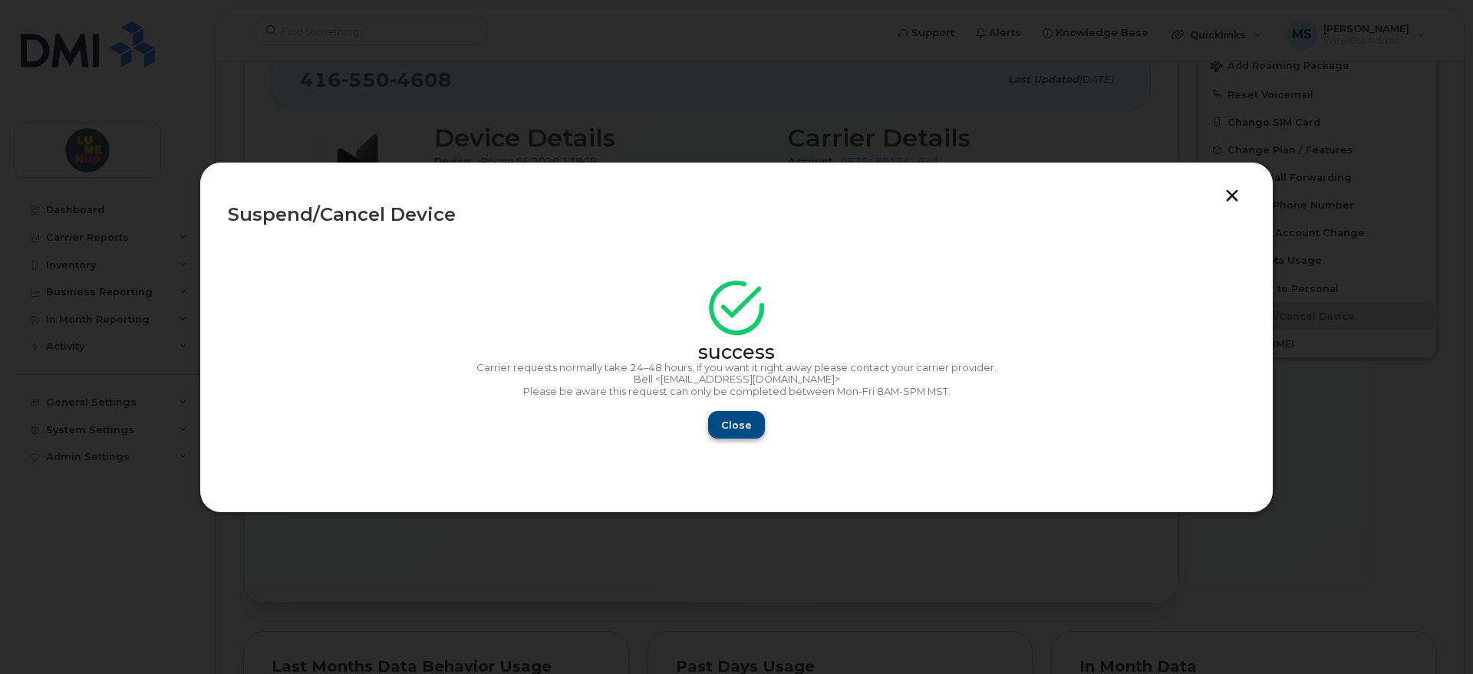
click at [713, 411] on div "Close" at bounding box center [736, 425] width 1017 height 28
click at [713, 417] on button "Close" at bounding box center [736, 425] width 55 height 28
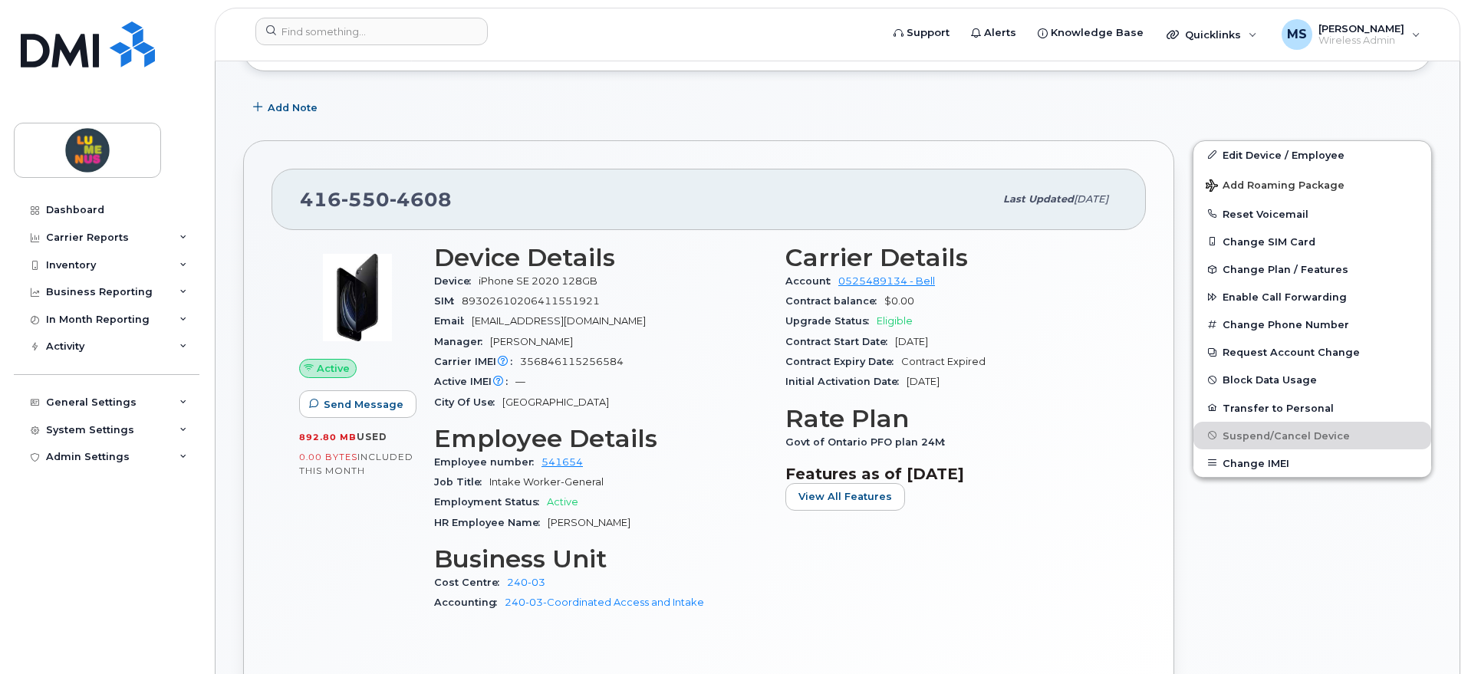
scroll to position [288, 0]
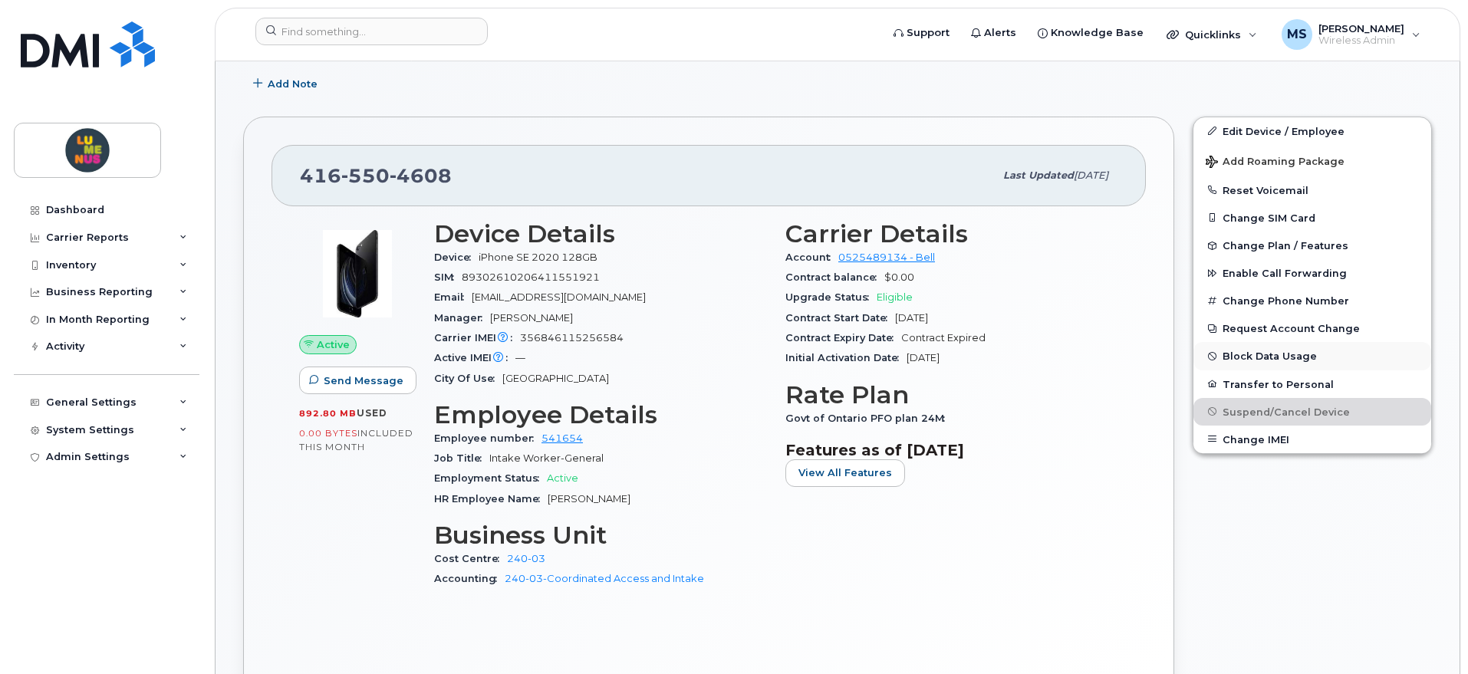
click at [1249, 366] on button "Block Data Usage" at bounding box center [1313, 356] width 238 height 28
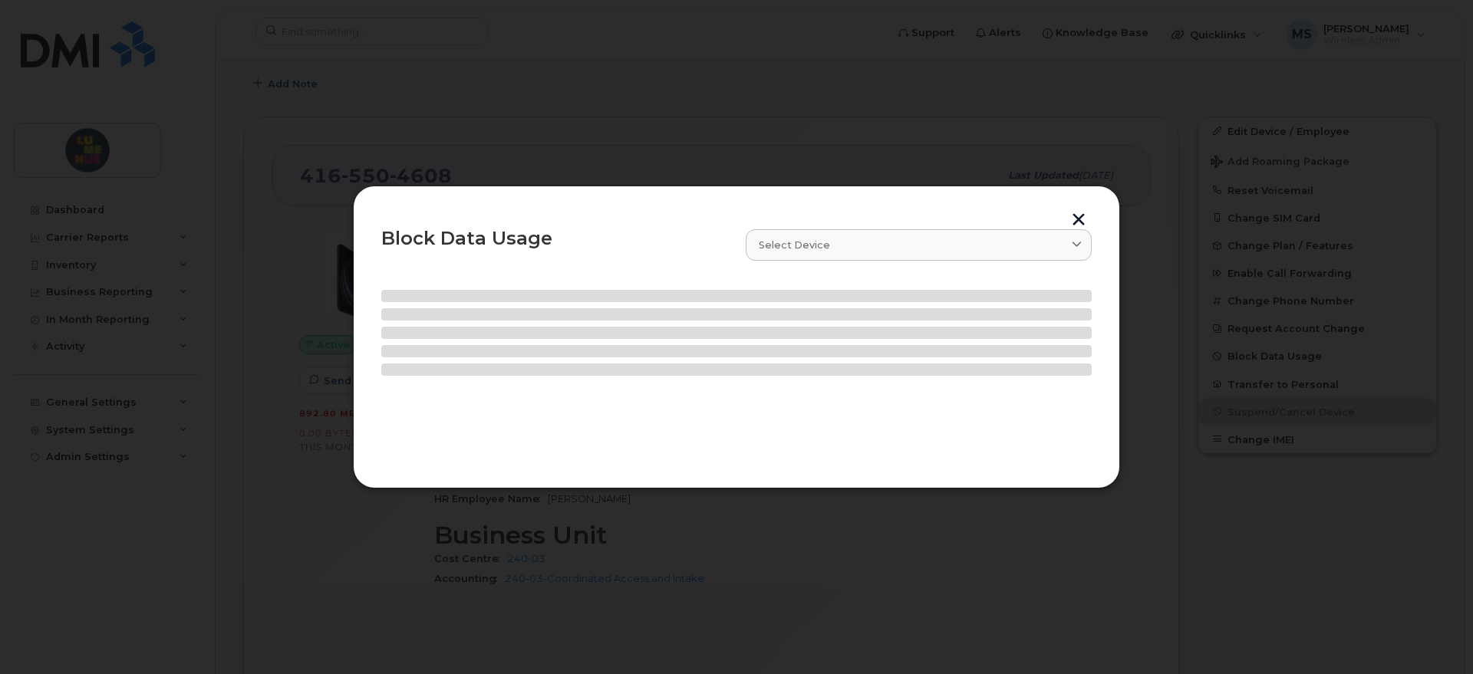
select select
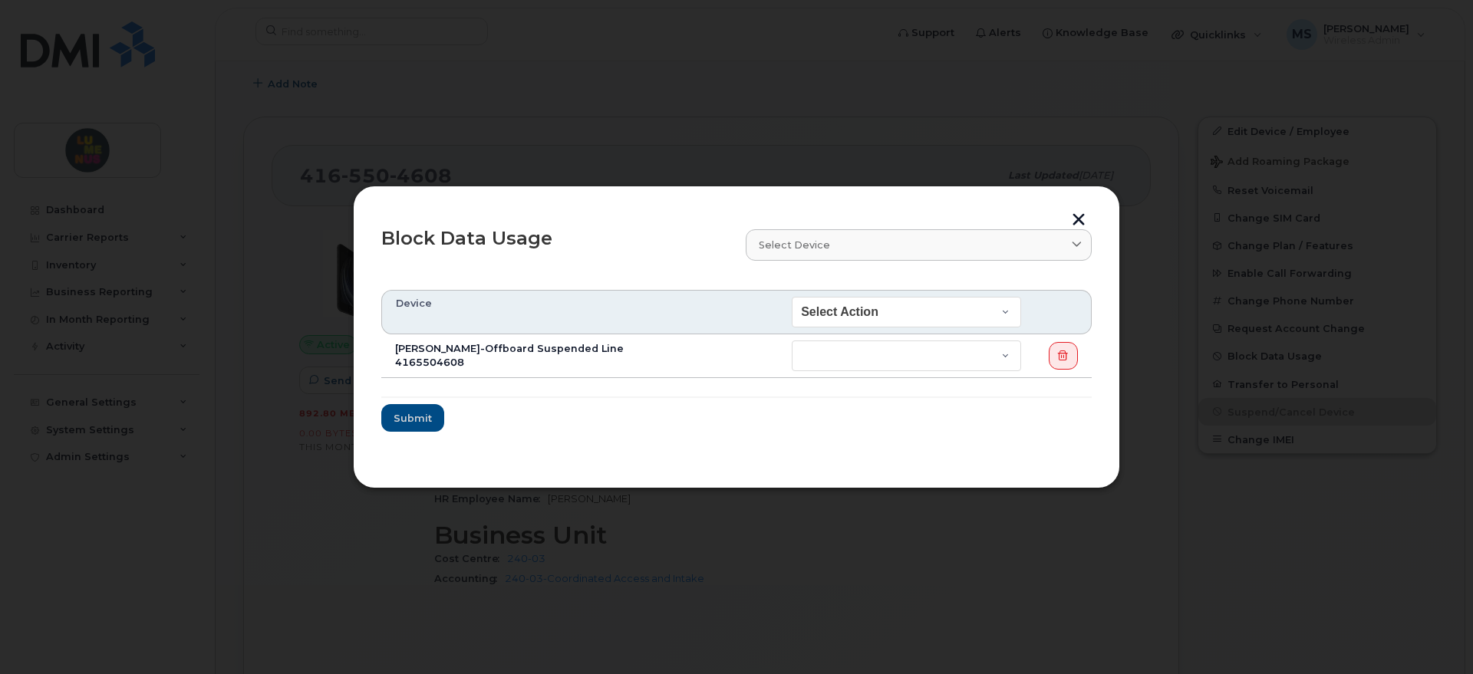
click at [1079, 215] on button "button" at bounding box center [1078, 221] width 23 height 16
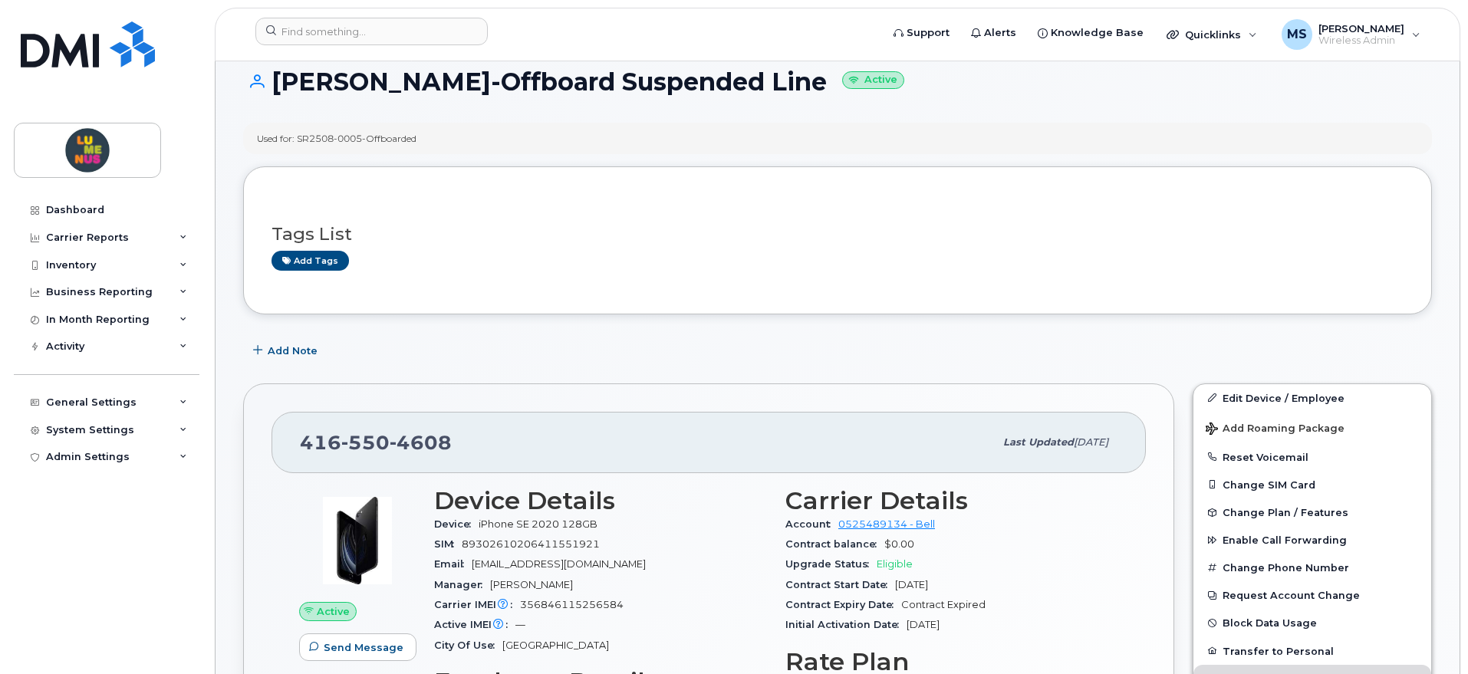
scroll to position [0, 0]
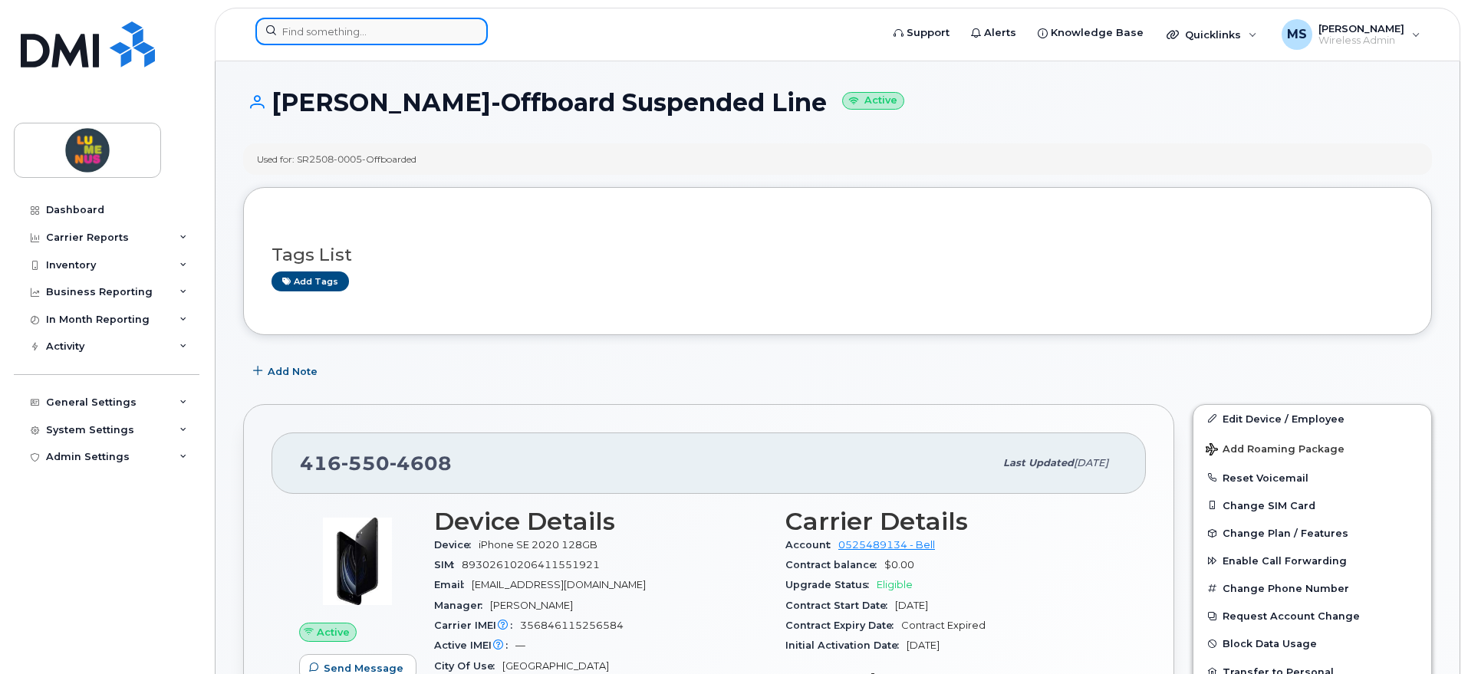
click at [369, 36] on input at bounding box center [371, 32] width 232 height 28
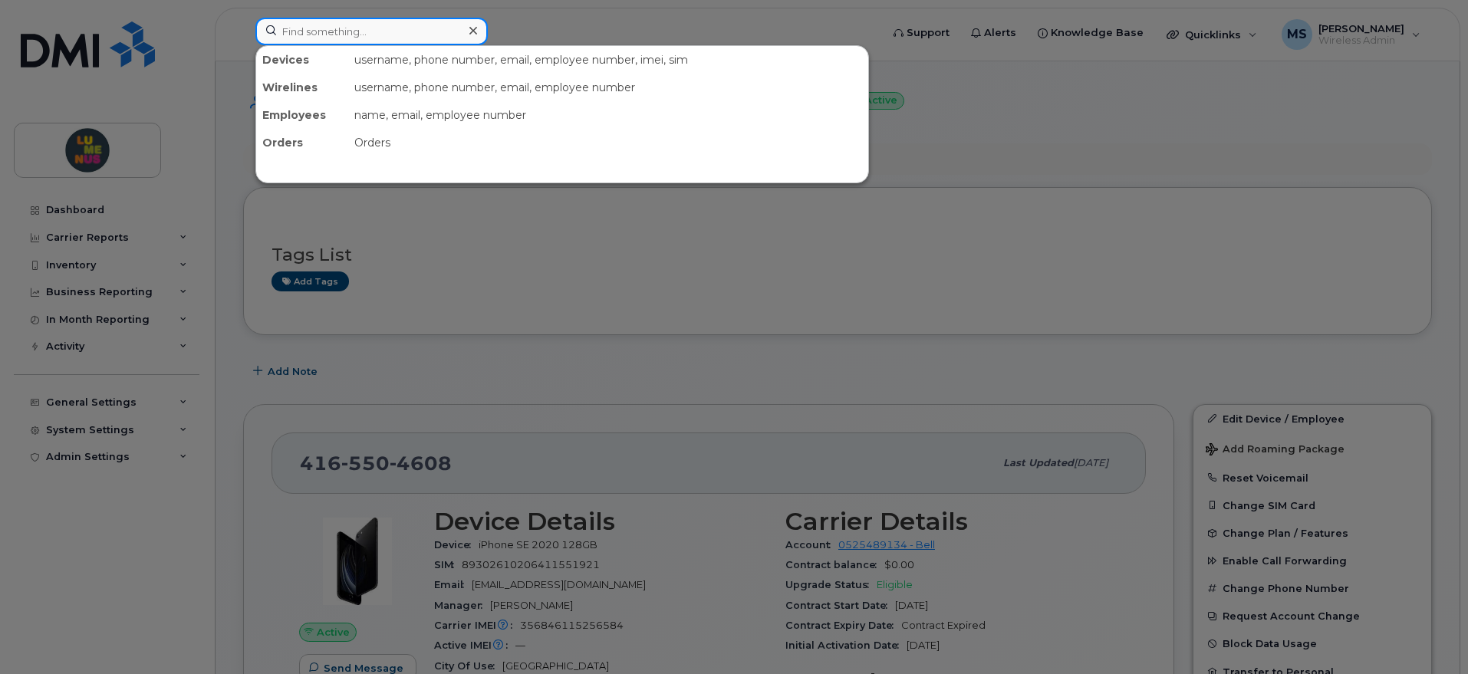
paste input "SR2508-0005"
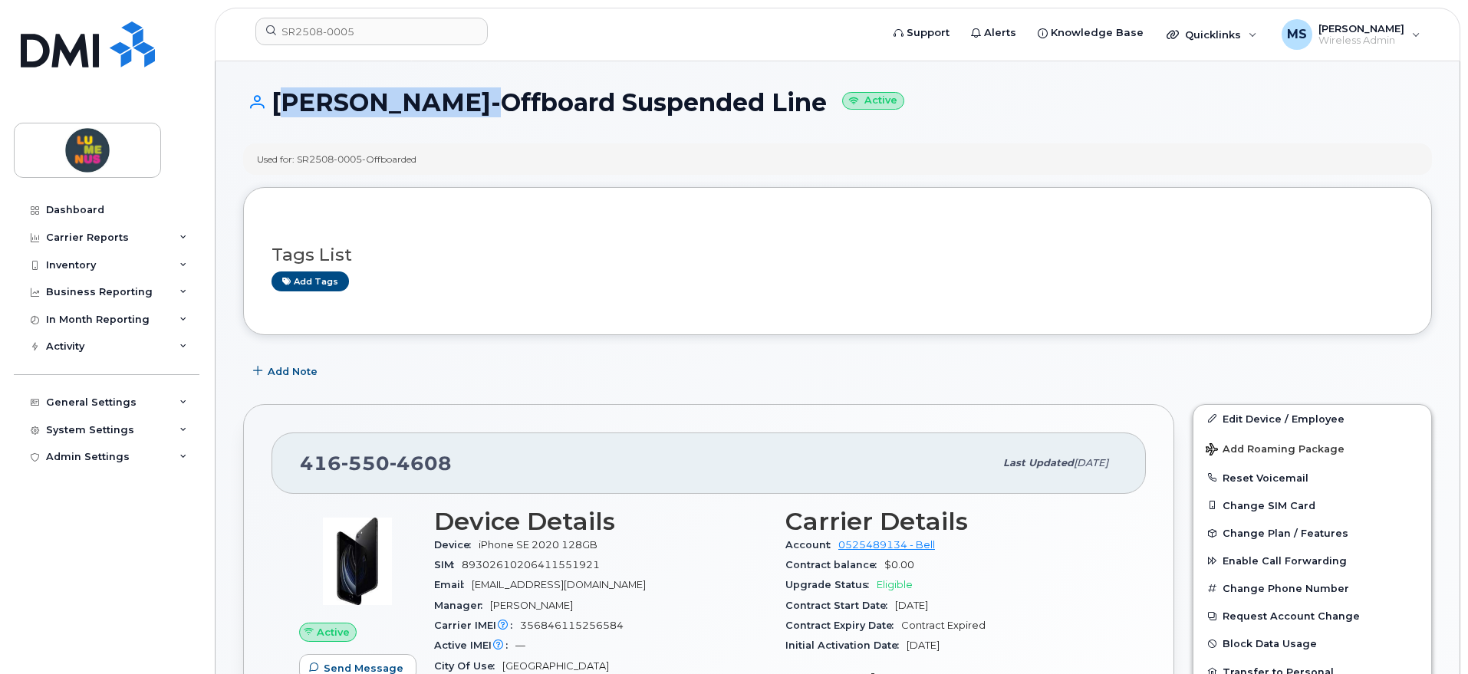
drag, startPoint x: 277, startPoint y: 99, endPoint x: 451, endPoint y: 94, distance: 174.2
click at [451, 94] on h1 "Charis Walker-Offboard Suspended Line Active" at bounding box center [837, 102] width 1189 height 27
copy h1 "[PERSON_NAME]"
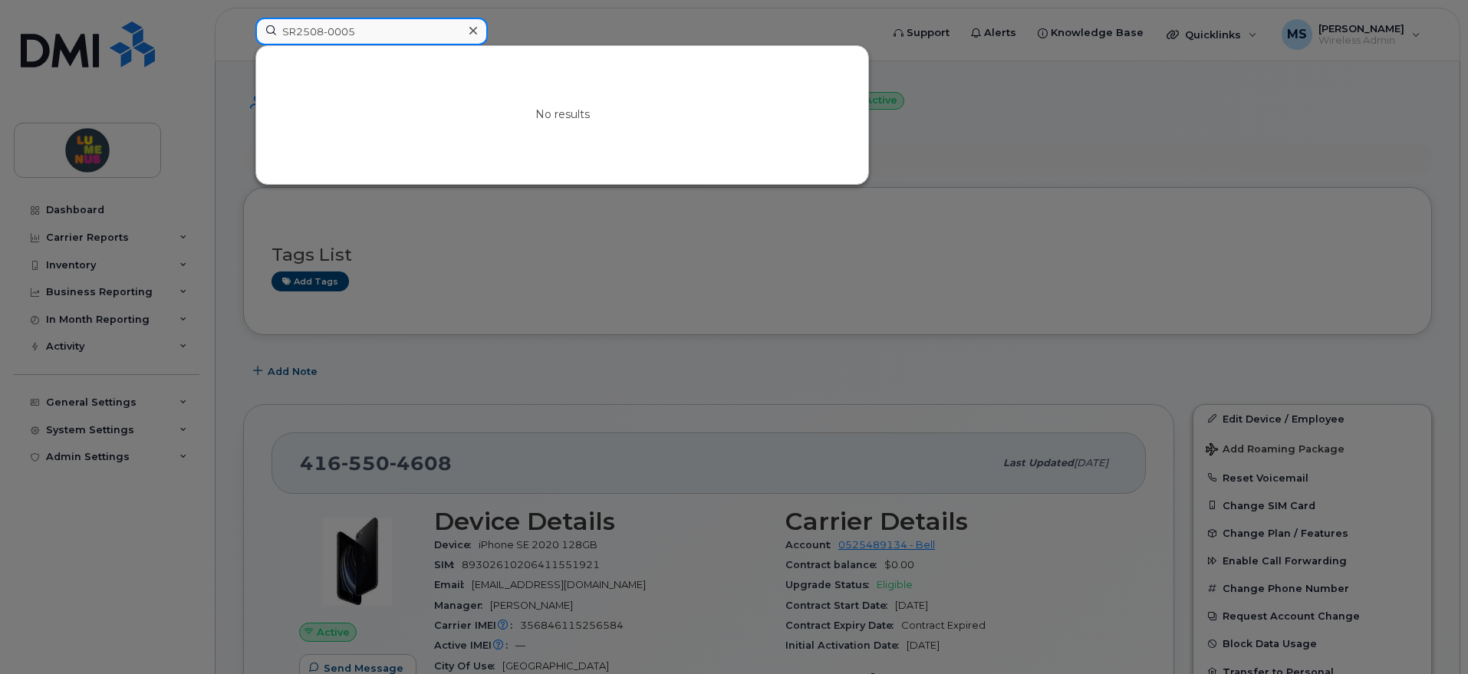
drag, startPoint x: 395, startPoint y: 33, endPoint x: 172, endPoint y: 15, distance: 224.0
click at [243, 18] on div "SR2508-0005 No results" at bounding box center [563, 35] width 640 height 34
paste input "Charis Walker"
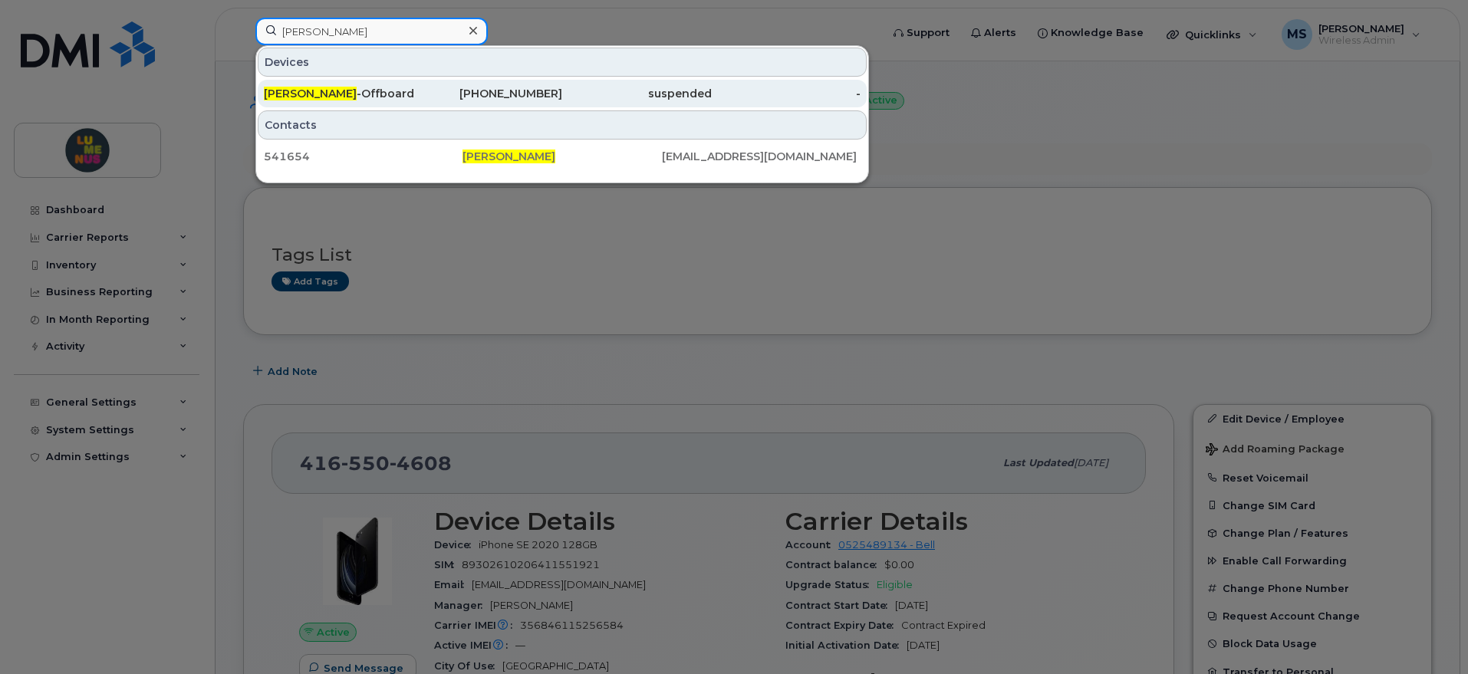
type input "Charis Walker"
click at [369, 90] on div "Charis Walker -Offboard Suspended Line" at bounding box center [339, 93] width 150 height 15
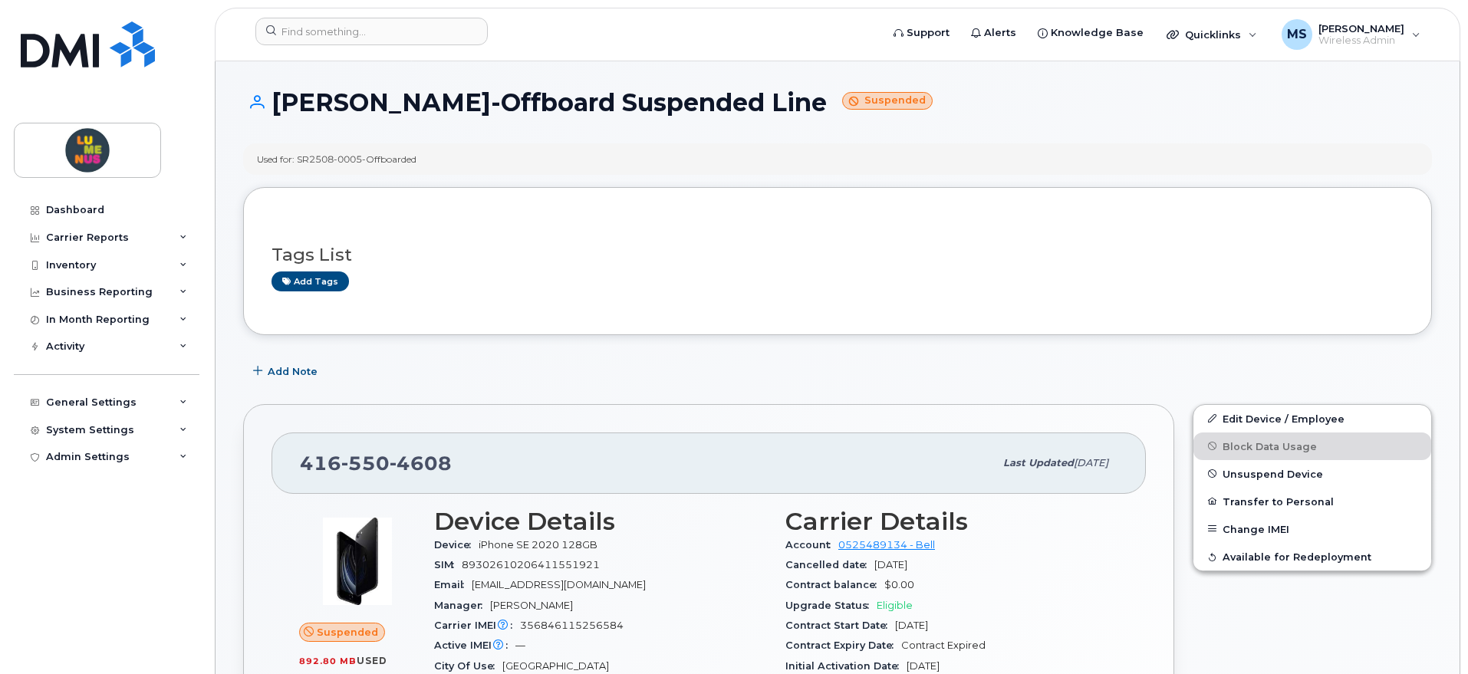
click at [444, 458] on span "4608" at bounding box center [421, 463] width 62 height 23
drag, startPoint x: 446, startPoint y: 459, endPoint x: 291, endPoint y: 458, distance: 155.7
click at [291, 458] on div "[PHONE_NUMBER] Last updated [DATE]" at bounding box center [709, 463] width 875 height 61
copy span "[PHONE_NUMBER]"
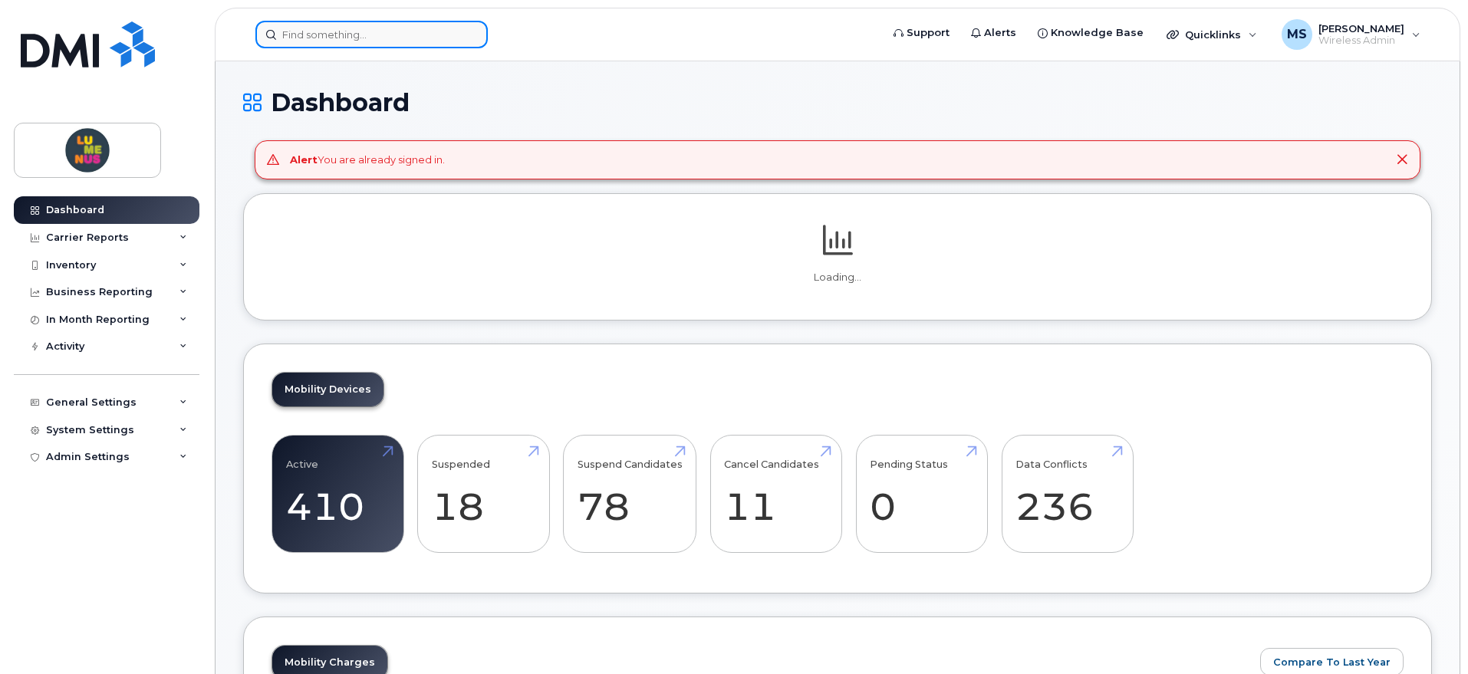
click at [335, 35] on input at bounding box center [371, 35] width 232 height 28
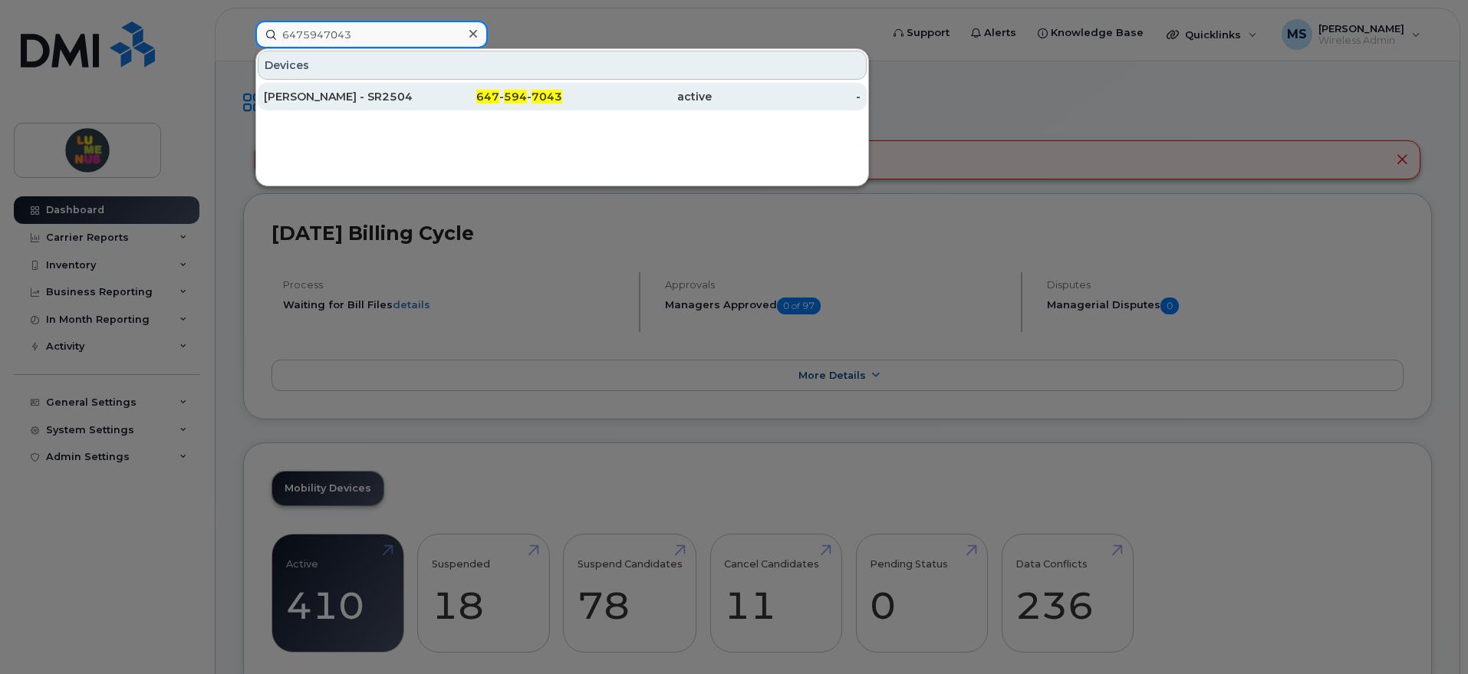
type input "6475947043"
click at [420, 94] on div "647 - 594 - 7043" at bounding box center [489, 96] width 150 height 15
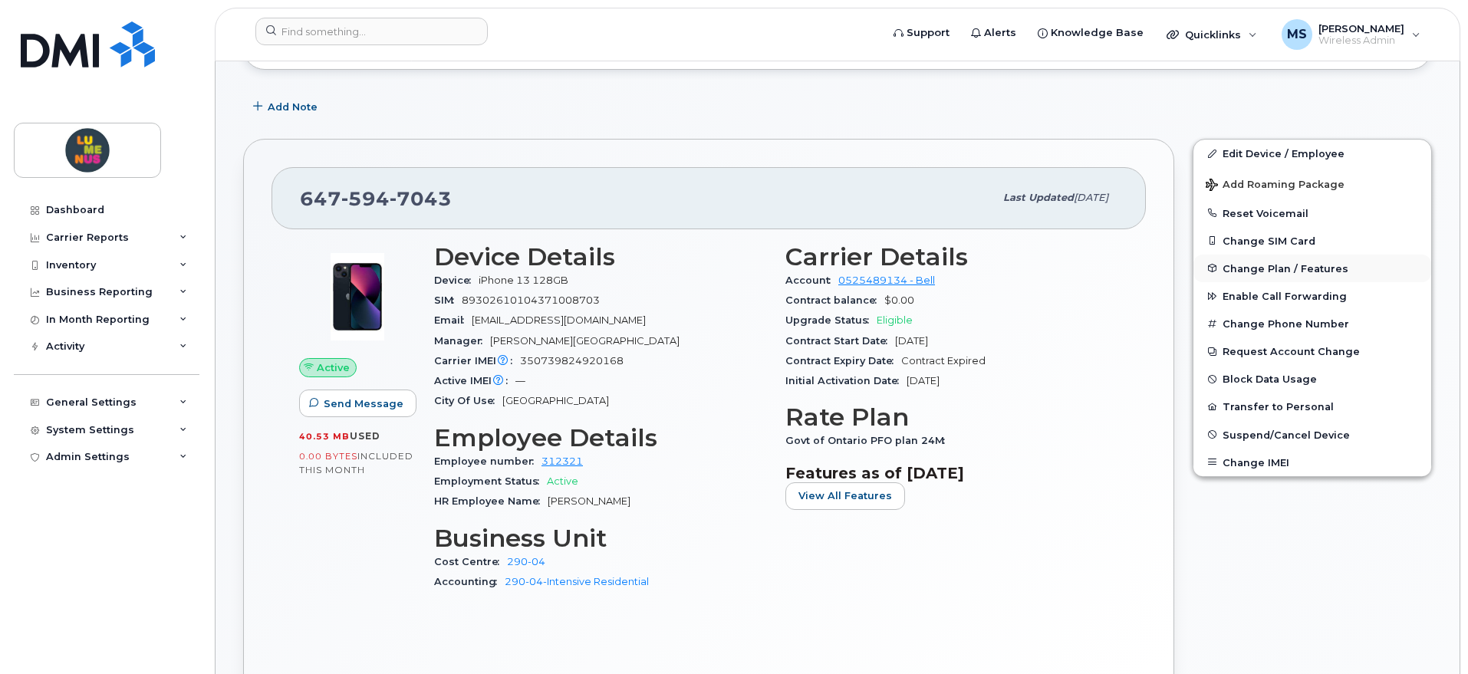
scroll to position [192, 0]
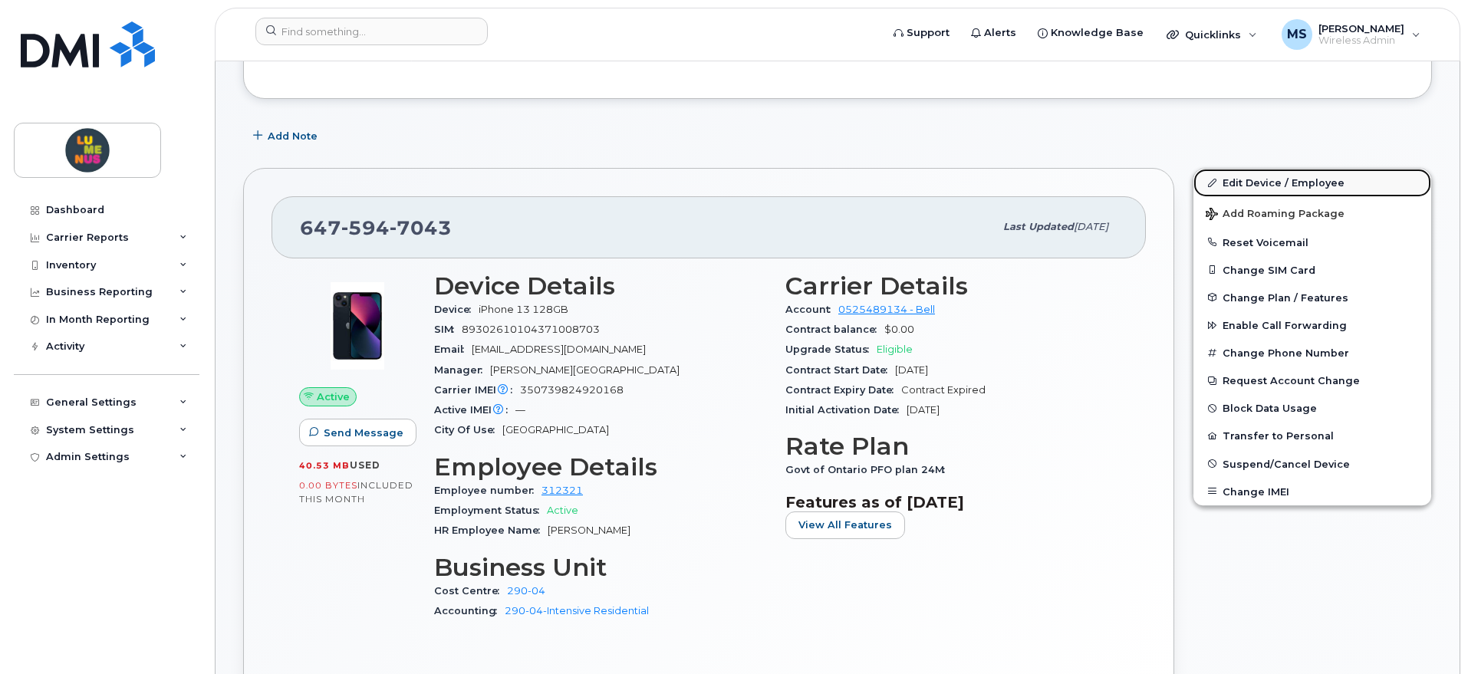
click at [1287, 182] on link "Edit Device / Employee" at bounding box center [1313, 183] width 238 height 28
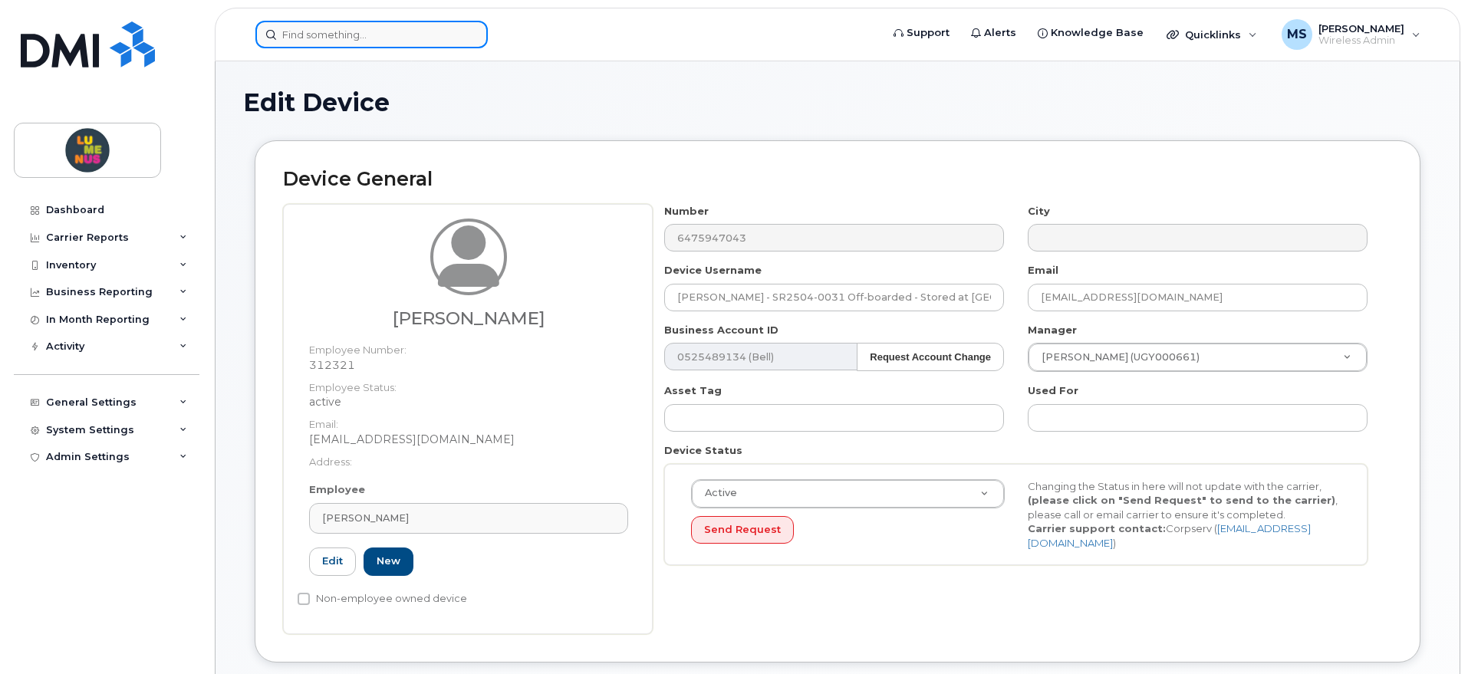
click at [413, 31] on input at bounding box center [371, 35] width 232 height 28
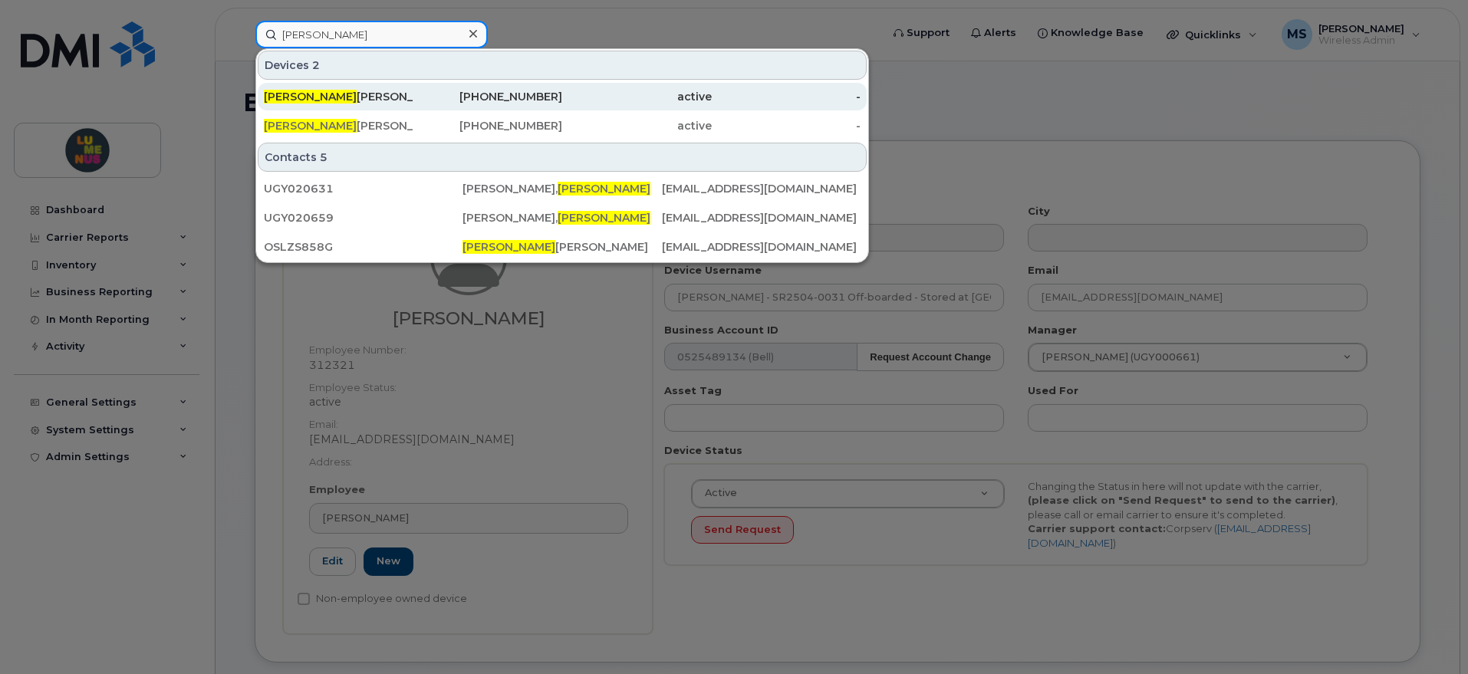
type input "sally"
click at [334, 89] on div "Sally Smith" at bounding box center [339, 96] width 150 height 15
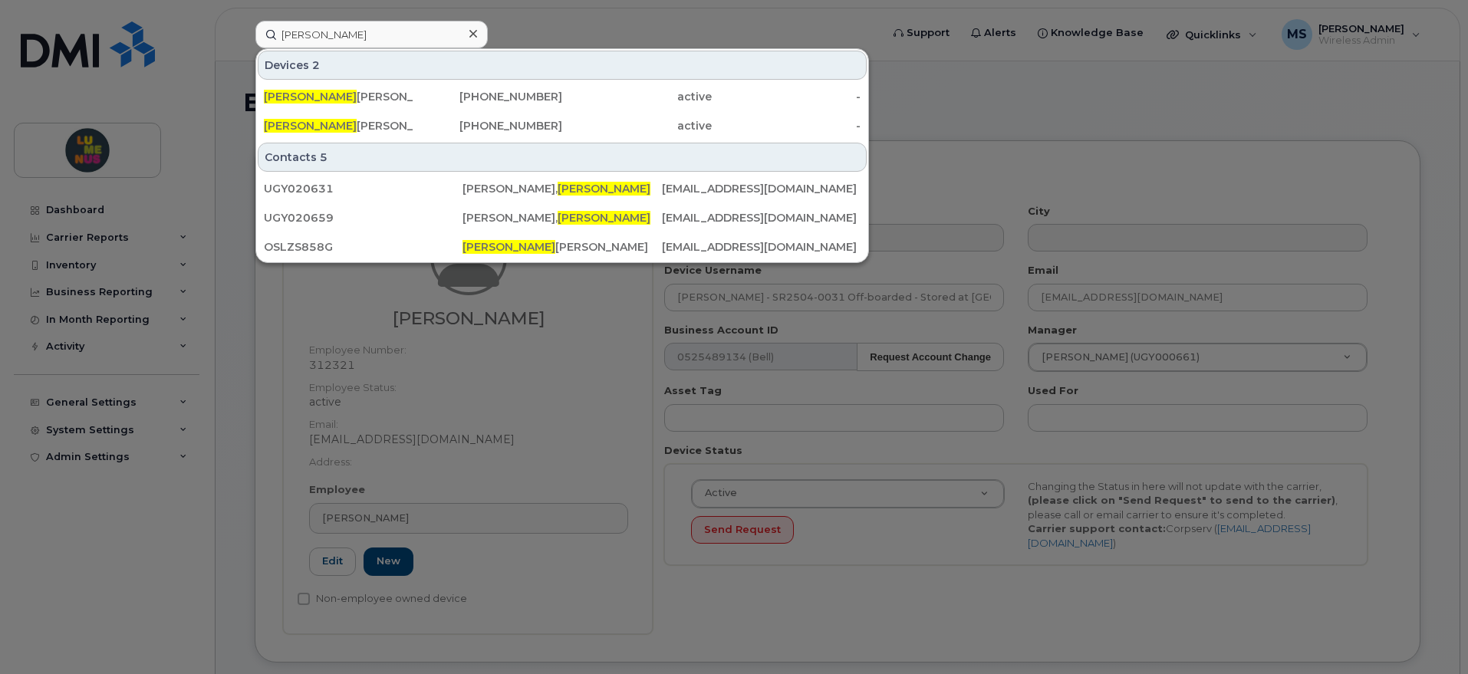
click at [975, 89] on div at bounding box center [734, 337] width 1468 height 674
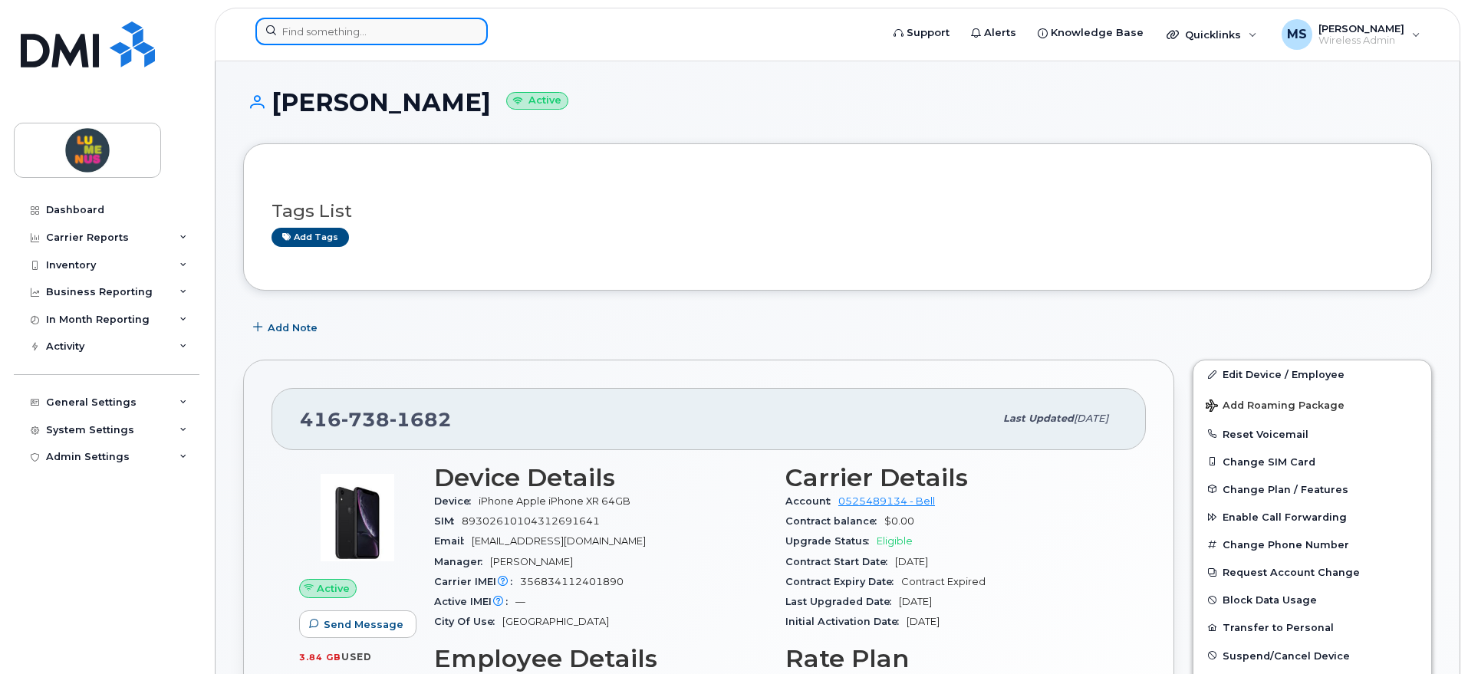
click at [340, 31] on input at bounding box center [371, 32] width 232 height 28
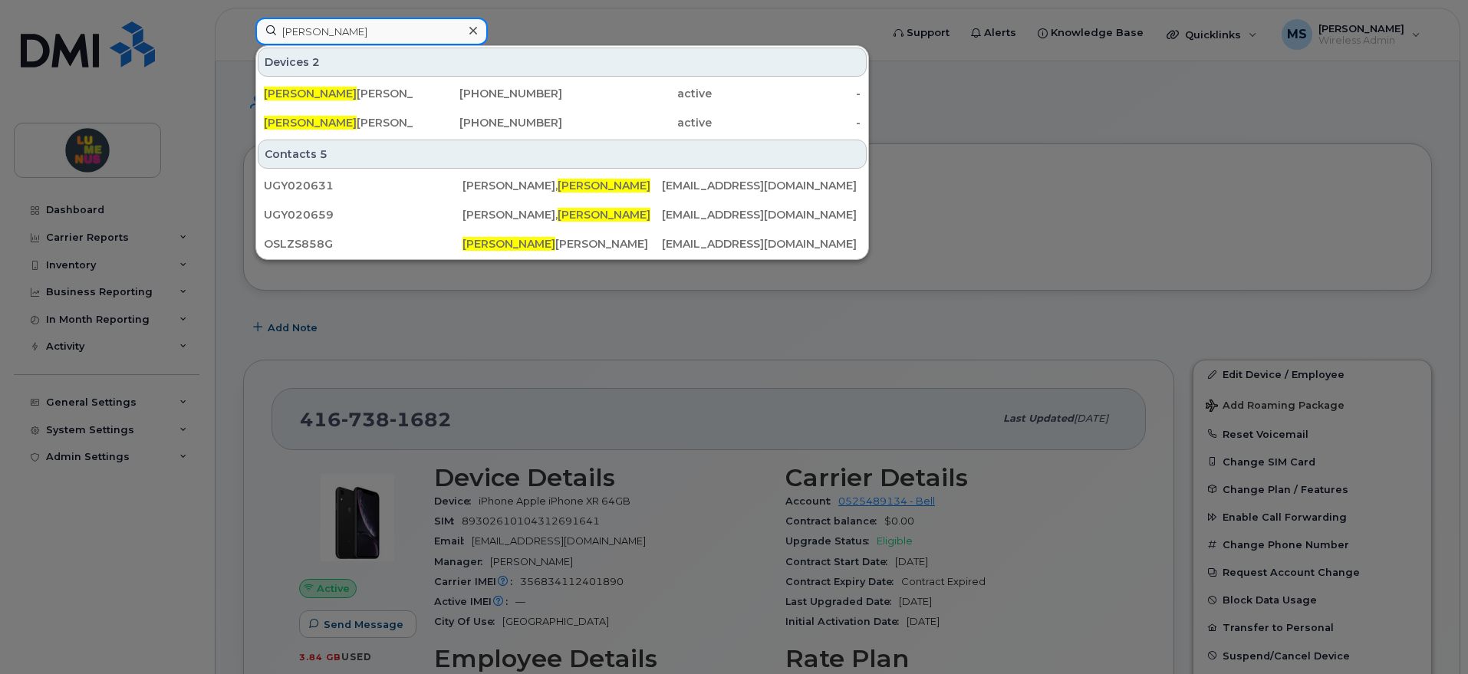
type input "sally"
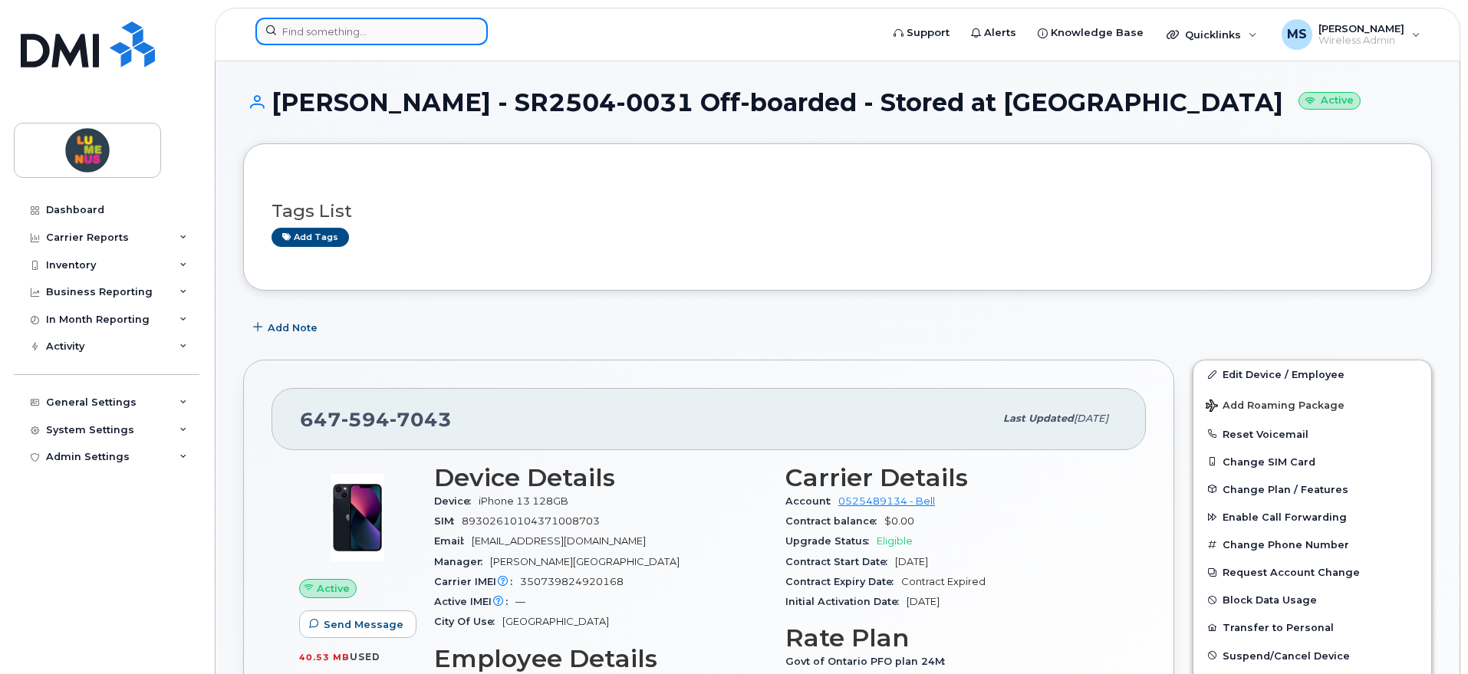
click at [426, 32] on input at bounding box center [371, 32] width 232 height 28
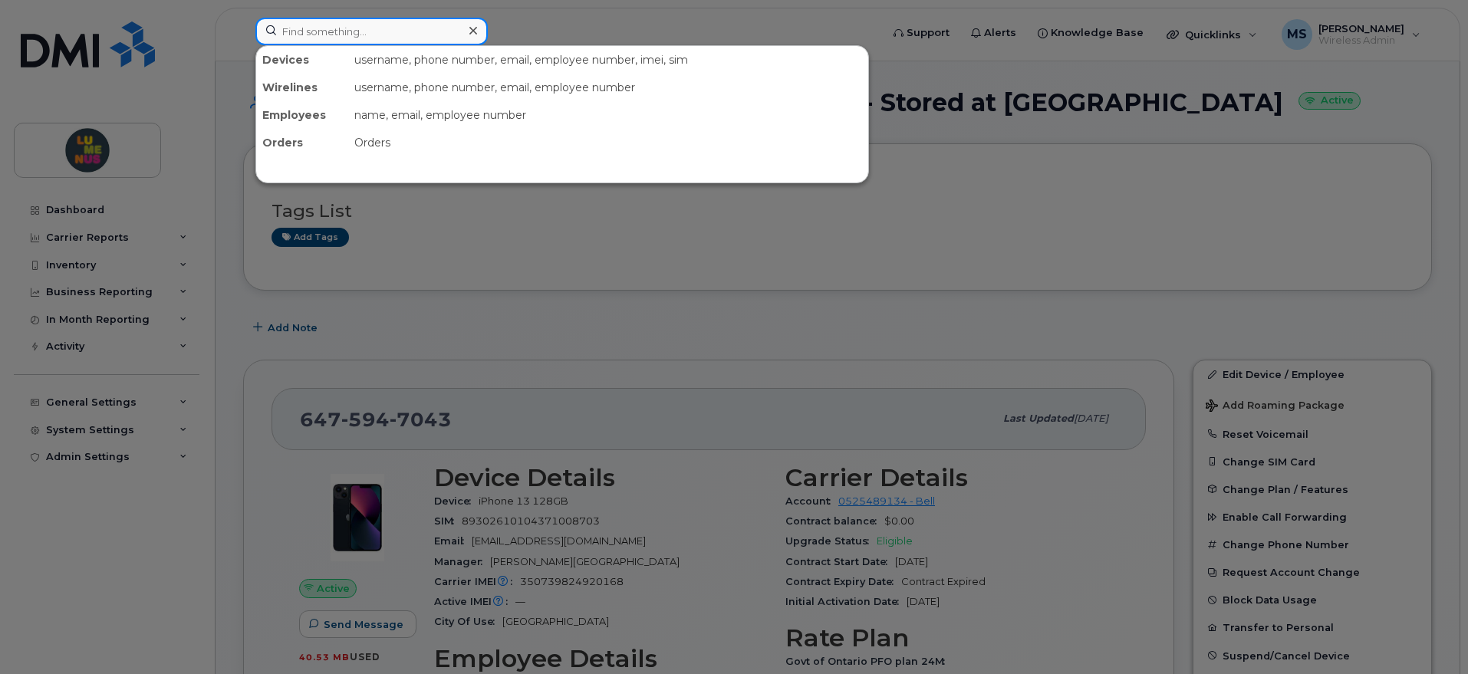
click at [404, 29] on input at bounding box center [371, 32] width 232 height 28
